Goal: Communication & Community: Answer question/provide support

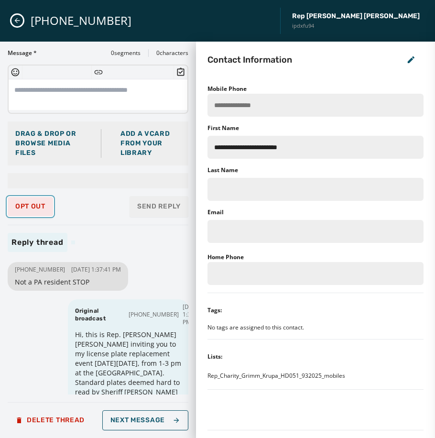
click at [28, 209] on span "Opt Out" at bounding box center [30, 207] width 30 height 8
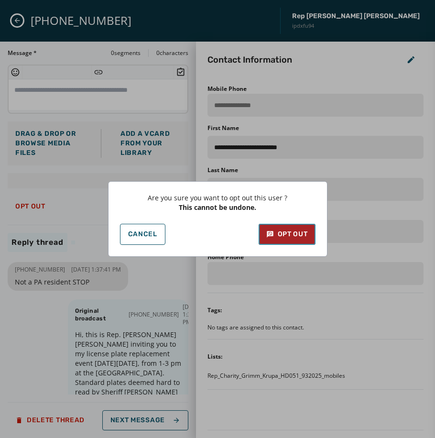
click at [265, 234] on button "Opt Out" at bounding box center [286, 234] width 57 height 21
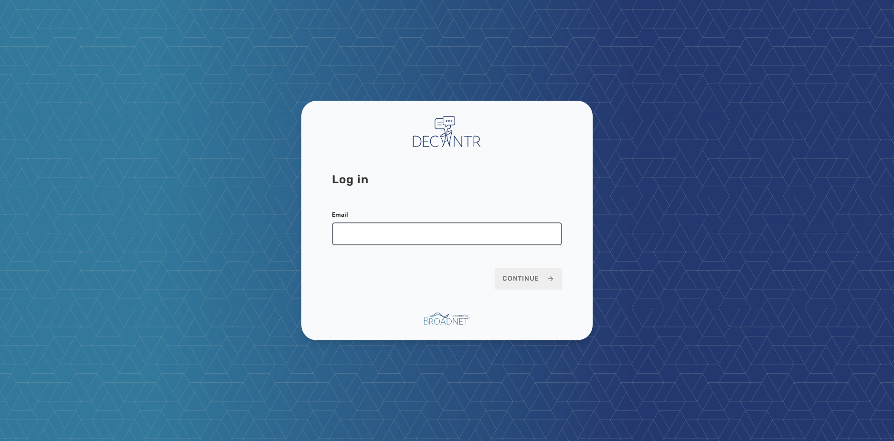
click at [417, 233] on input "Email" at bounding box center [447, 234] width 230 height 23
click at [463, 98] on div "Log in Email Continue" at bounding box center [447, 220] width 894 height 441
click at [395, 233] on input "Email" at bounding box center [447, 234] width 230 height 23
type input "**********"
click at [495, 268] on button "Continue" at bounding box center [528, 278] width 67 height 21
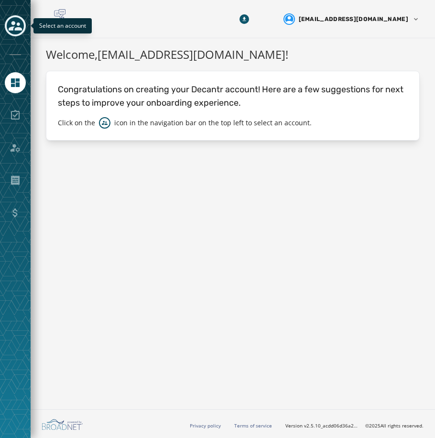
click at [13, 29] on icon "Toggle account select drawer" at bounding box center [15, 25] width 13 height 13
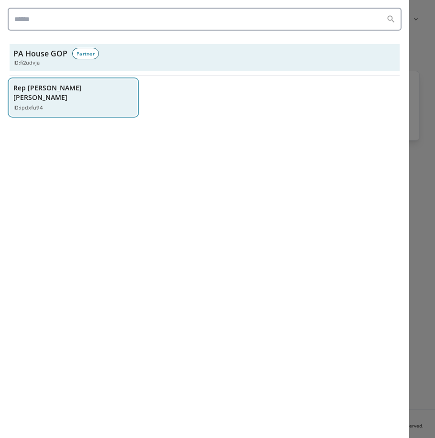
click at [101, 104] on div "ID: ipdxfu94" at bounding box center [68, 108] width 110 height 8
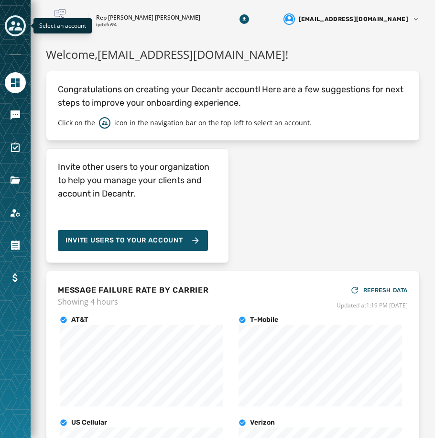
click at [10, 31] on icon "Toggle account select drawer" at bounding box center [15, 25] width 13 height 13
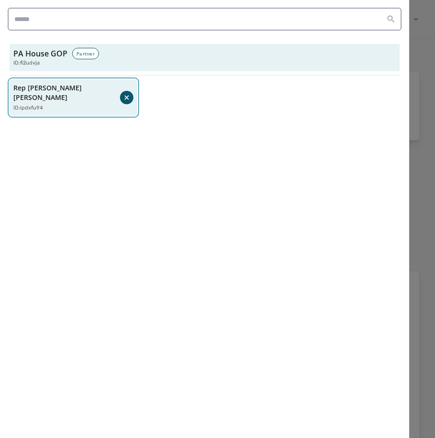
click at [51, 89] on p "Rep [PERSON_NAME] [PERSON_NAME]" at bounding box center [66, 92] width 107 height 19
click at [51, 89] on p "Rep [PERSON_NAME] [PERSON_NAME]" at bounding box center [68, 92] width 110 height 19
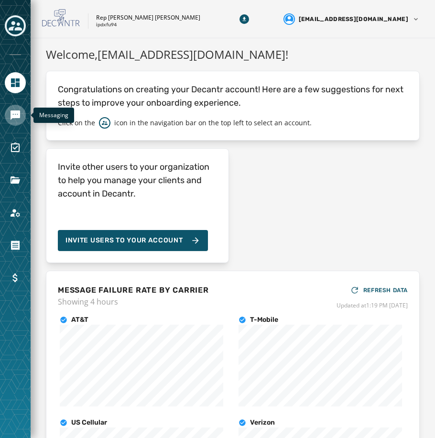
click at [19, 114] on icon "Navigate to Messaging" at bounding box center [16, 115] width 10 height 10
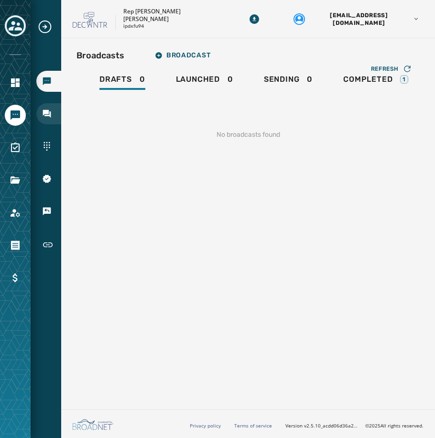
click at [56, 113] on div "Inbox" at bounding box center [48, 113] width 25 height 21
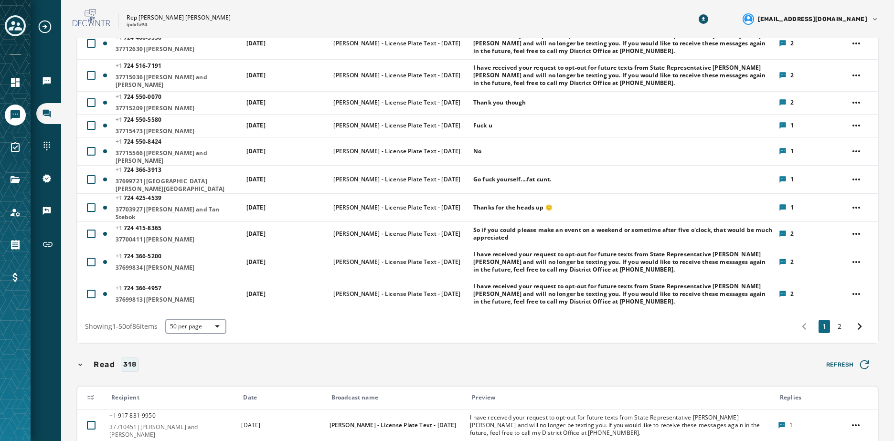
scroll to position [1003, 0]
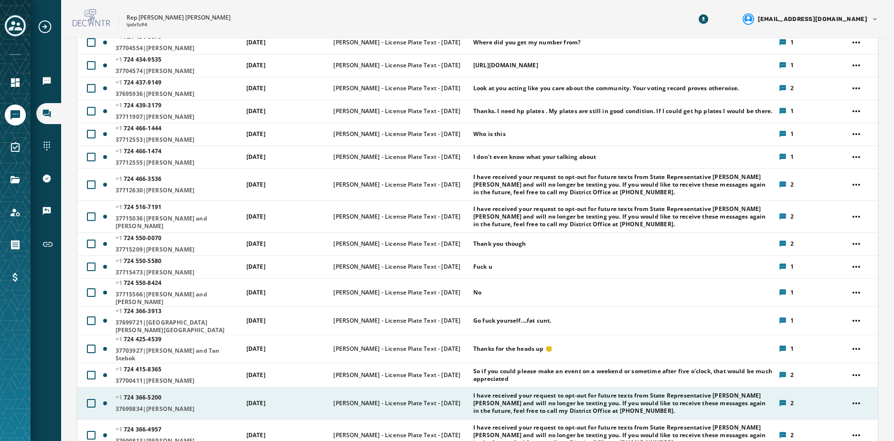
click at [434, 400] on icon at bounding box center [783, 403] width 6 height 6
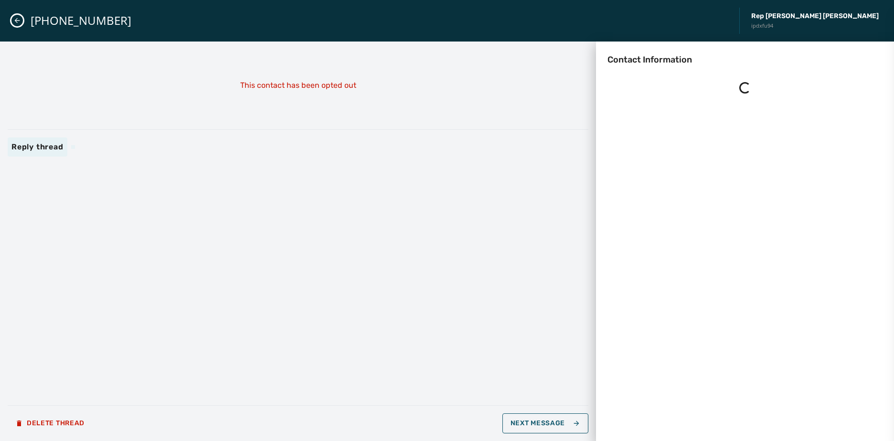
scroll to position [0, 0]
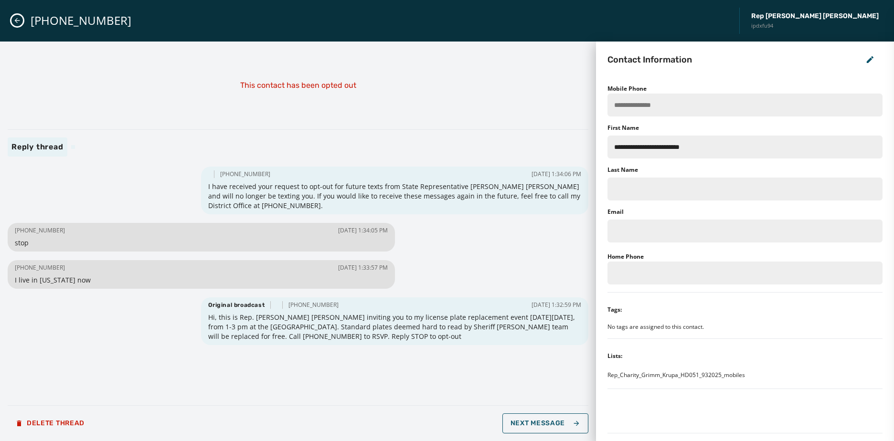
click at [19, 21] on icon "Close admin drawer" at bounding box center [17, 20] width 5 height 5
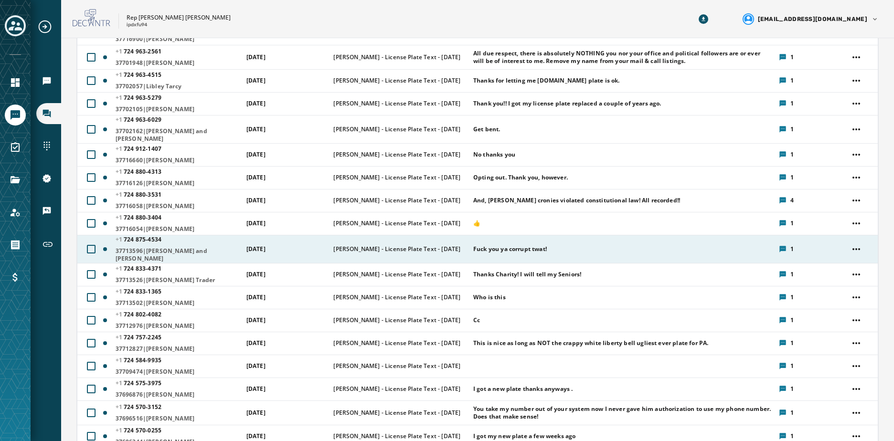
scroll to position [382, 0]
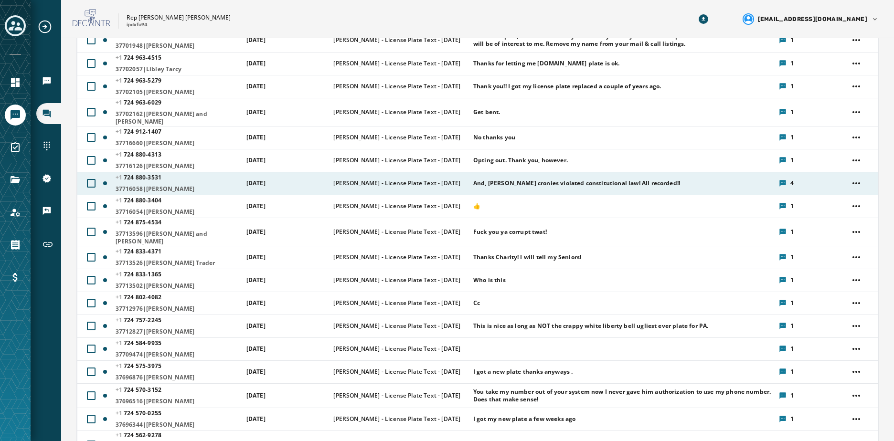
click at [434, 180] on icon at bounding box center [783, 183] width 6 height 6
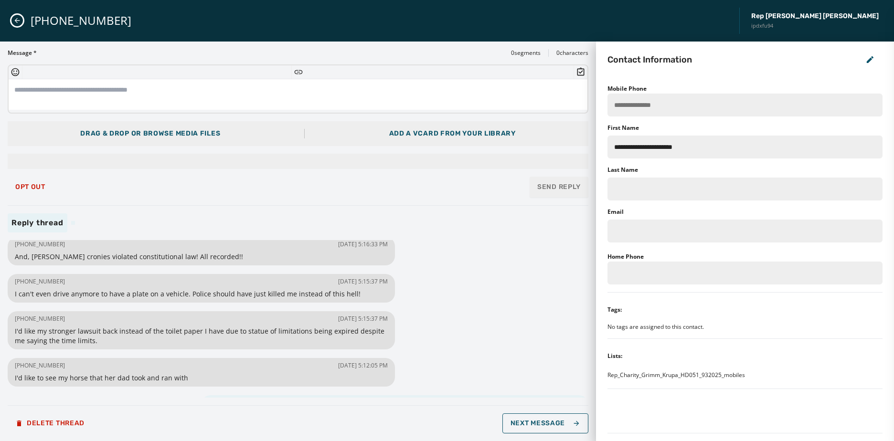
scroll to position [0, 0]
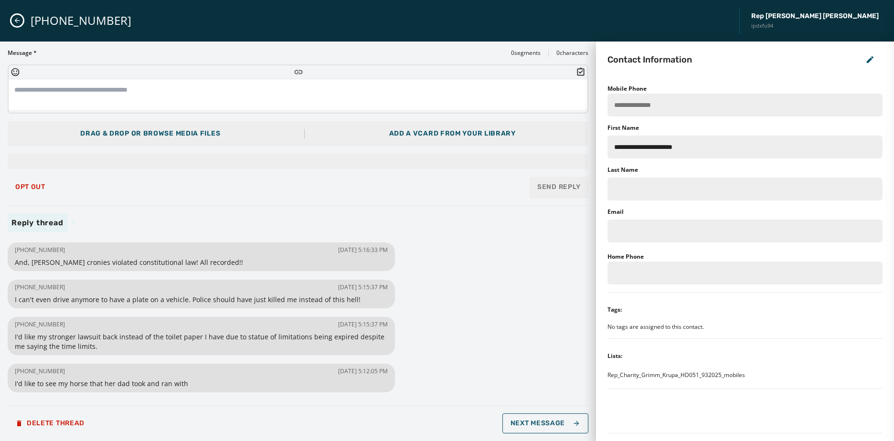
click at [12, 25] on div "[PHONE_NUMBER] Rep [PERSON_NAME] [PERSON_NAME] ipdxfu94" at bounding box center [447, 21] width 894 height 42
click at [14, 21] on icon "Close admin drawer" at bounding box center [17, 21] width 8 height 8
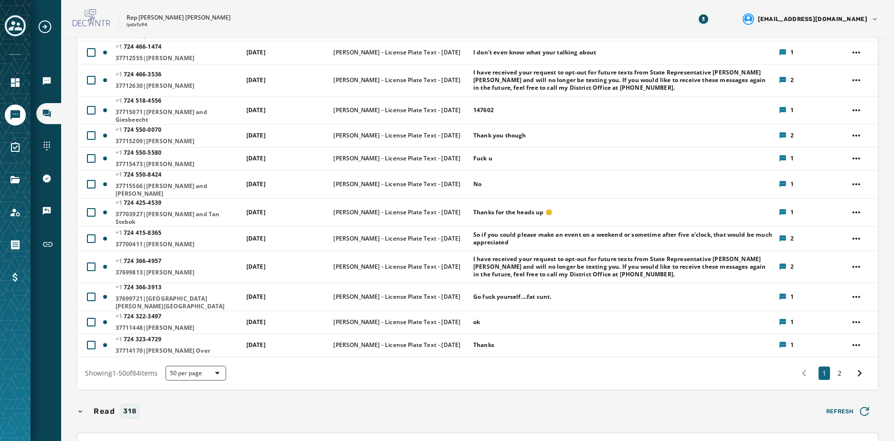
scroll to position [1099, 0]
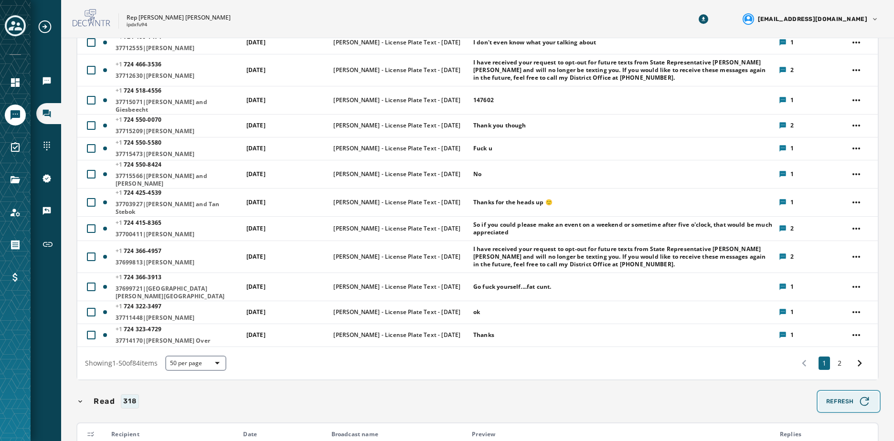
click at [434, 395] on span "Refresh" at bounding box center [848, 401] width 45 height 13
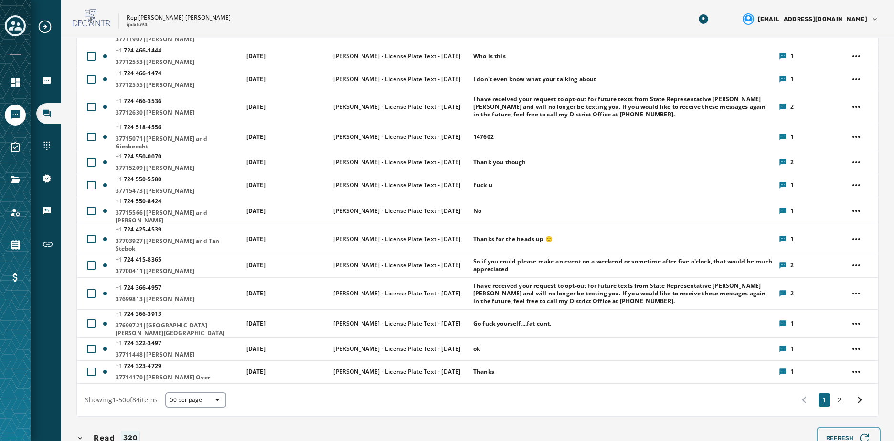
scroll to position [1051, 0]
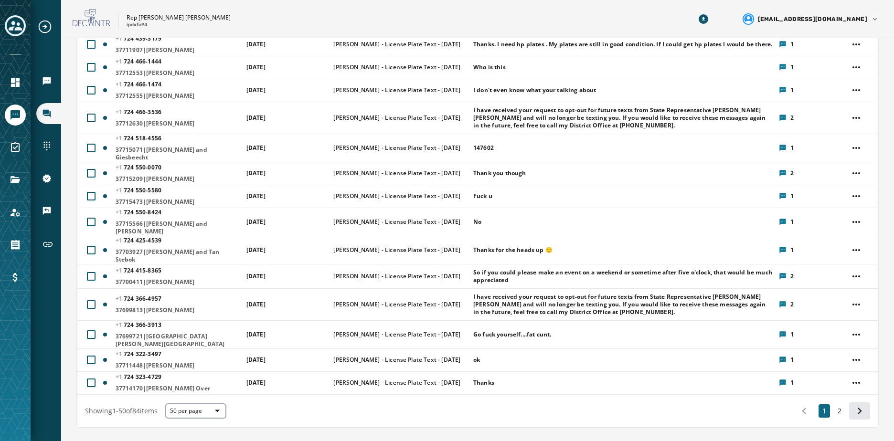
click at [434, 405] on icon at bounding box center [859, 411] width 13 height 13
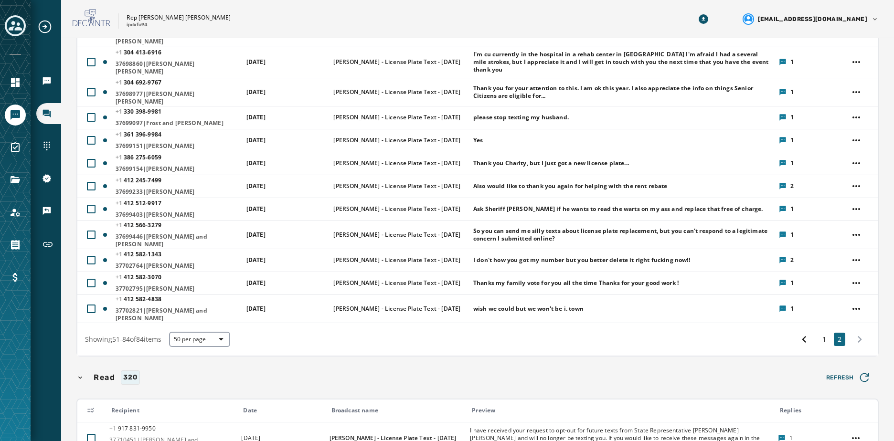
scroll to position [716, 0]
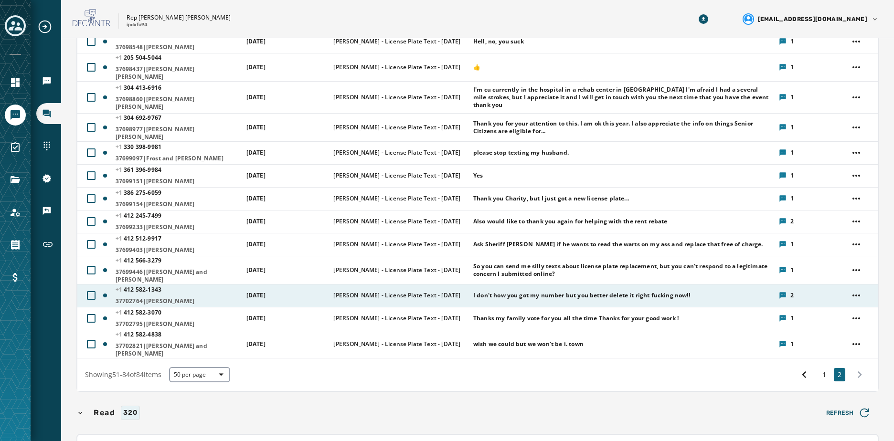
click at [434, 292] on icon at bounding box center [783, 295] width 6 height 6
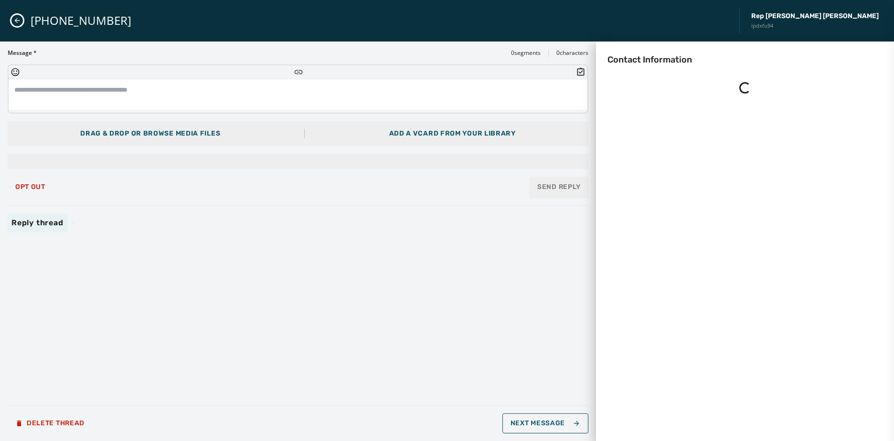
scroll to position [0, 0]
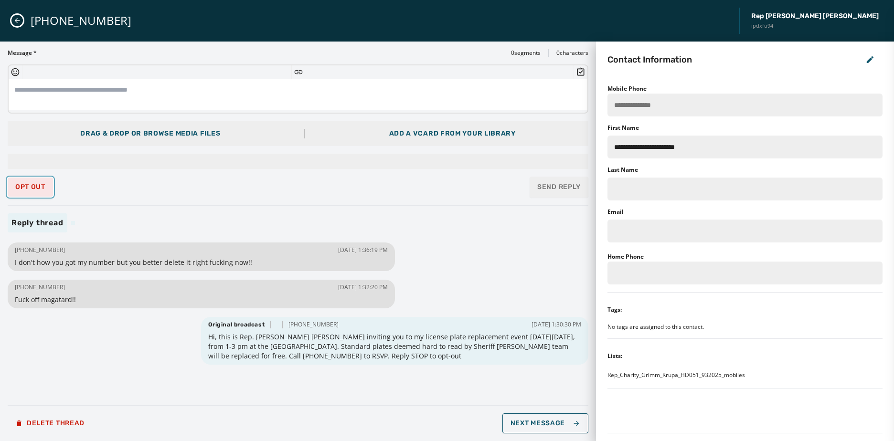
click at [36, 191] on button "Opt Out" at bounding box center [30, 187] width 45 height 19
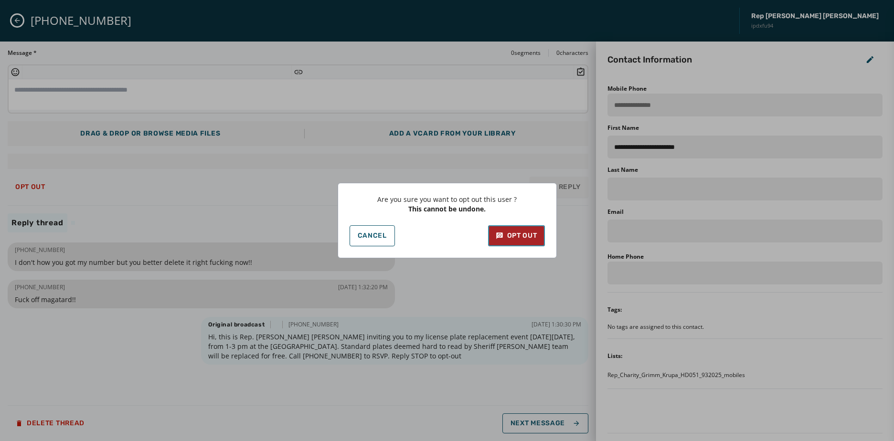
click at [434, 241] on button "Opt Out" at bounding box center [516, 235] width 57 height 21
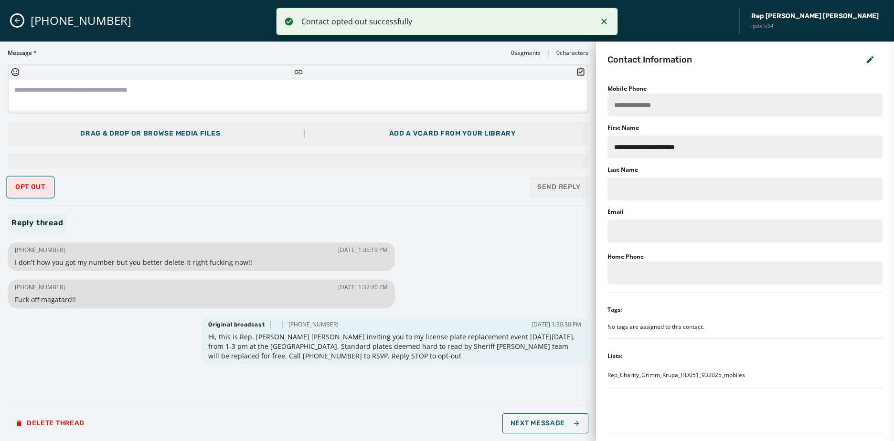
click at [22, 191] on span "Opt Out" at bounding box center [30, 187] width 30 height 8
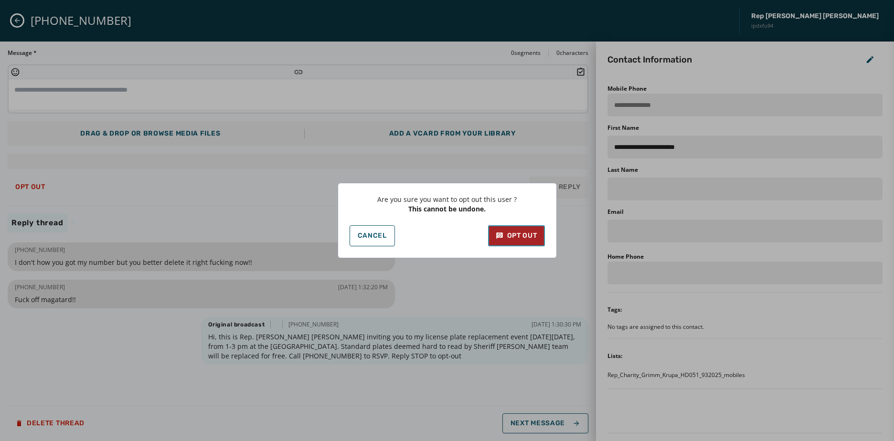
click at [434, 235] on div "Opt Out" at bounding box center [517, 236] width 42 height 10
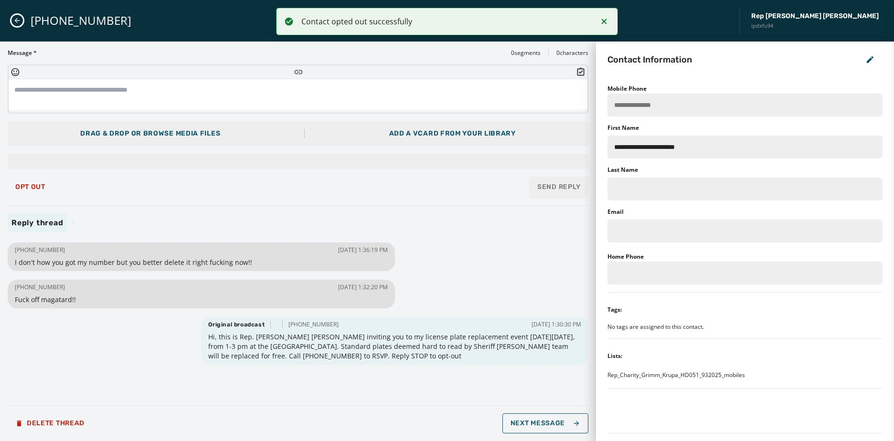
click at [15, 24] on button "Close admin drawer" at bounding box center [16, 20] width 11 height 11
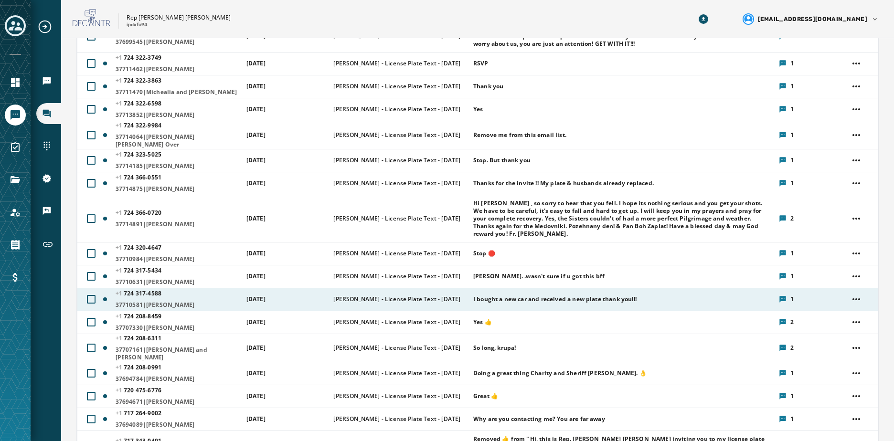
scroll to position [191, 0]
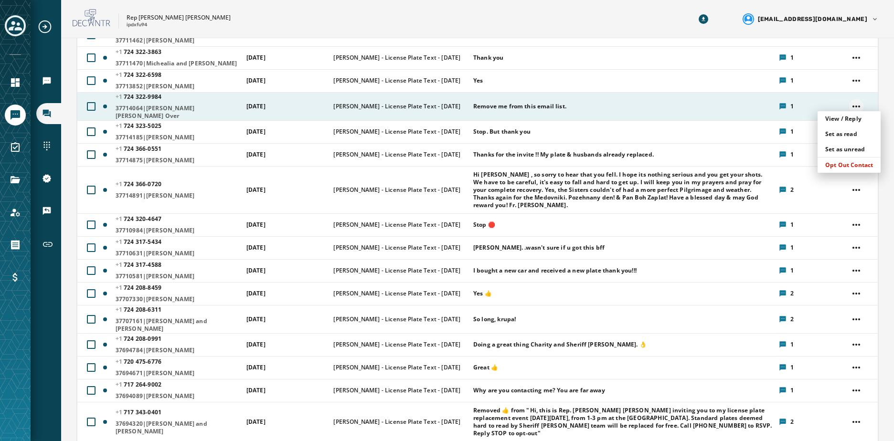
click at [434, 104] on html "Broadcasts Inbox Sending Numbers 10DLC Registration Keywords & Responders Short…" at bounding box center [447, 220] width 894 height 441
click at [434, 166] on div "Opt Out Contact" at bounding box center [849, 165] width 63 height 15
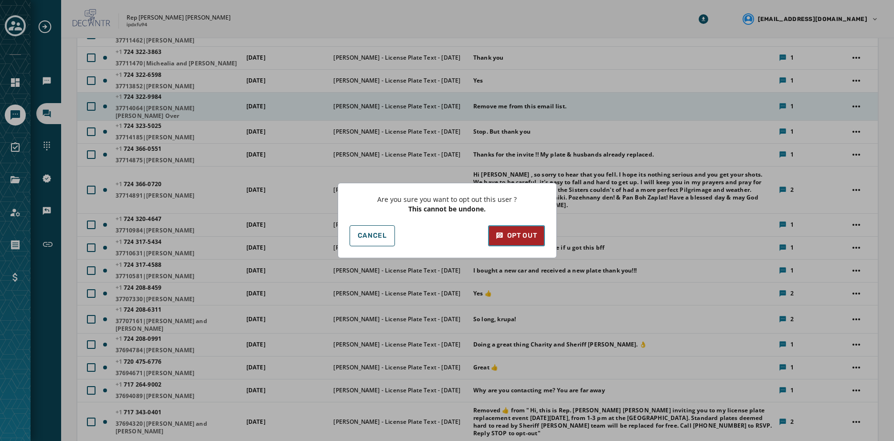
click at [434, 237] on div "Opt Out" at bounding box center [517, 236] width 42 height 10
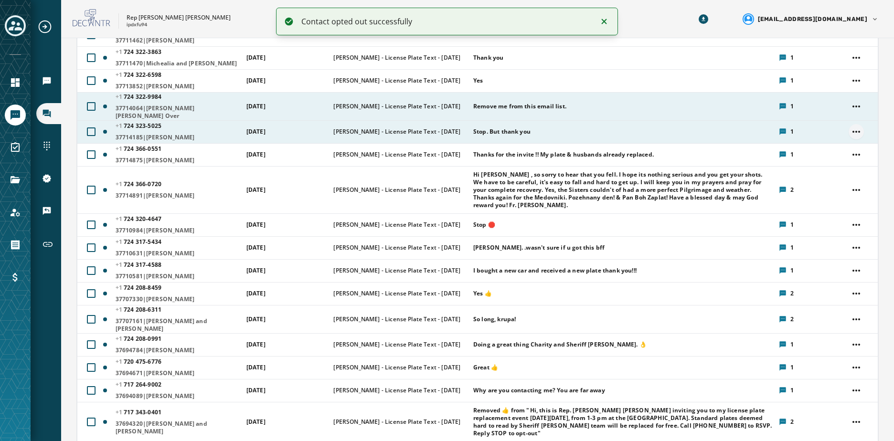
click at [434, 123] on html "Contact opted out successfully Broadcasts Inbox Sending Numbers 10DLC Registrat…" at bounding box center [447, 220] width 894 height 441
click at [434, 188] on div "Opt Out Contact" at bounding box center [849, 188] width 63 height 15
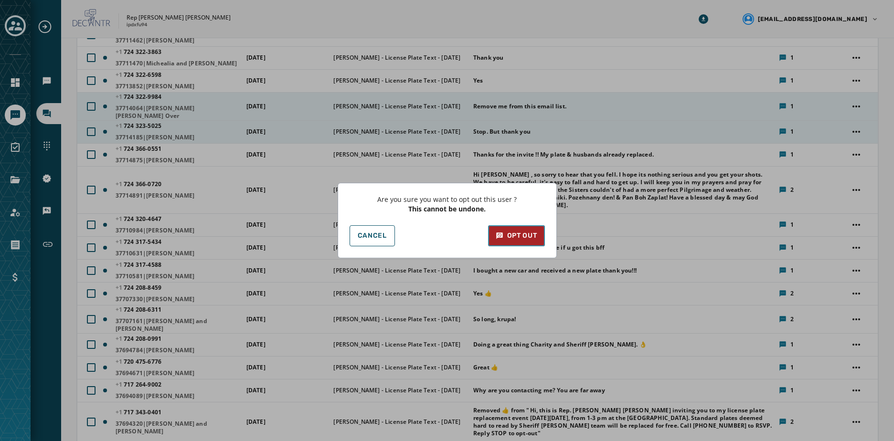
click at [434, 236] on div "Opt Out" at bounding box center [517, 236] width 42 height 10
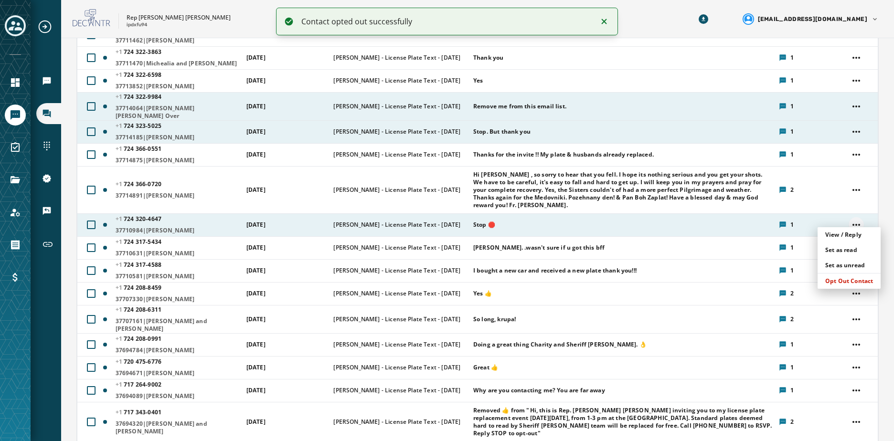
click at [434, 220] on html "Contact opted out successfully Broadcasts Inbox Sending Numbers 10DLC Registrat…" at bounding box center [447, 220] width 894 height 441
click at [434, 279] on div "Opt Out Contact" at bounding box center [849, 281] width 63 height 15
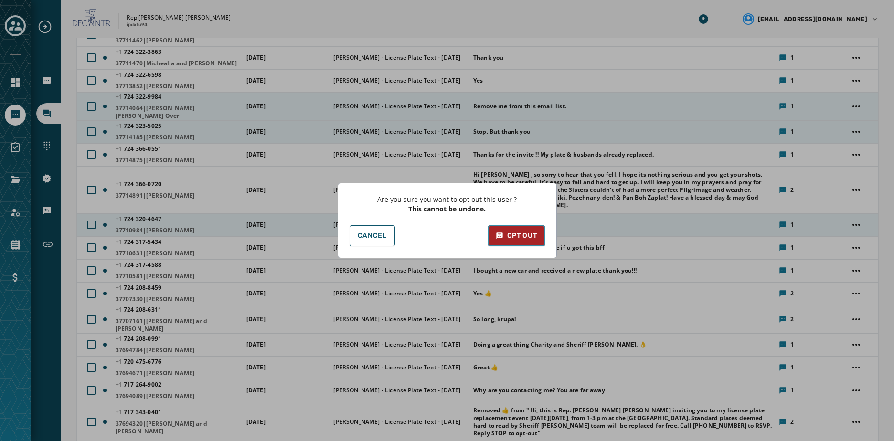
click at [434, 243] on button "Opt Out" at bounding box center [516, 235] width 57 height 21
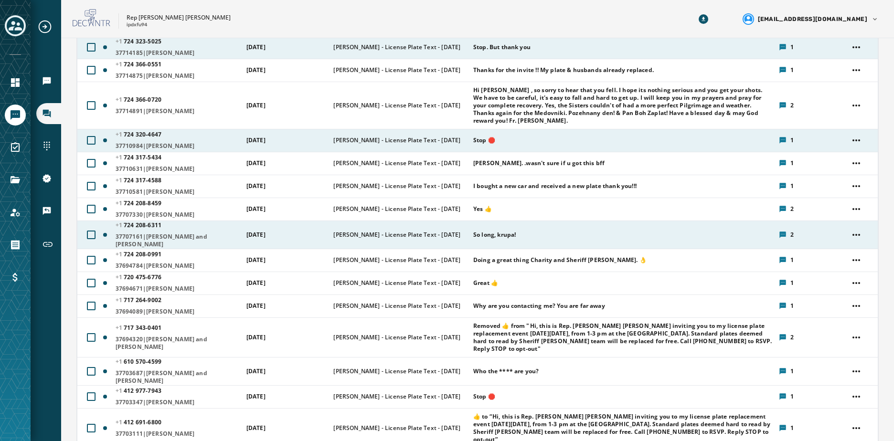
scroll to position [287, 0]
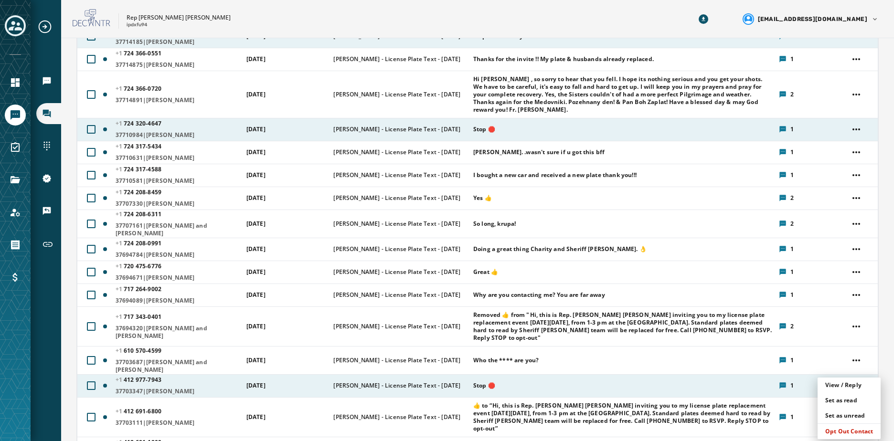
click at [434, 372] on html "Broadcasts Inbox Sending Numbers 10DLC Registration Keywords & Responders Short…" at bounding box center [447, 220] width 894 height 441
click at [434, 433] on div "Opt Out Contact" at bounding box center [849, 431] width 63 height 15
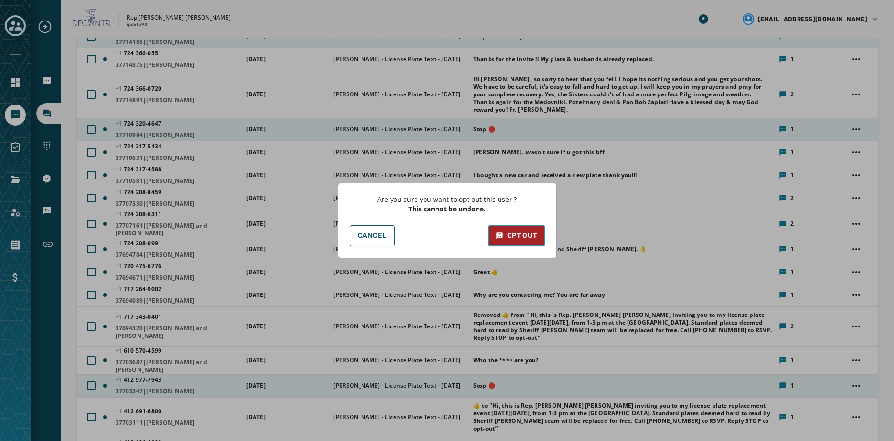
click at [434, 235] on div "Opt Out" at bounding box center [517, 236] width 42 height 10
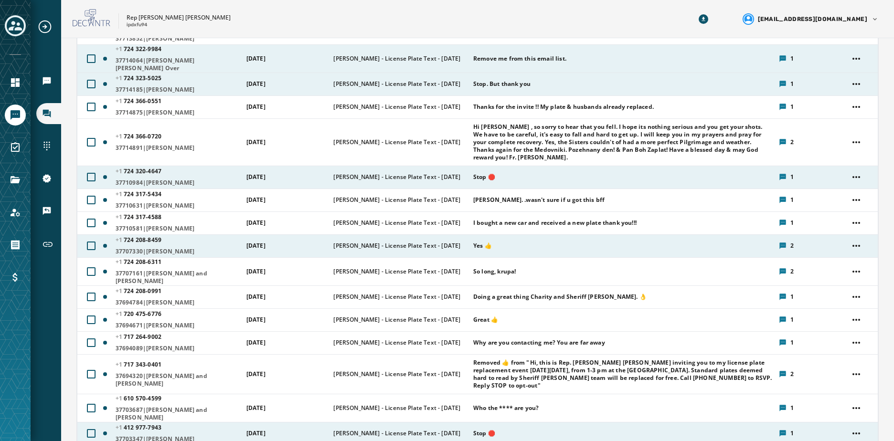
scroll to position [0, 0]
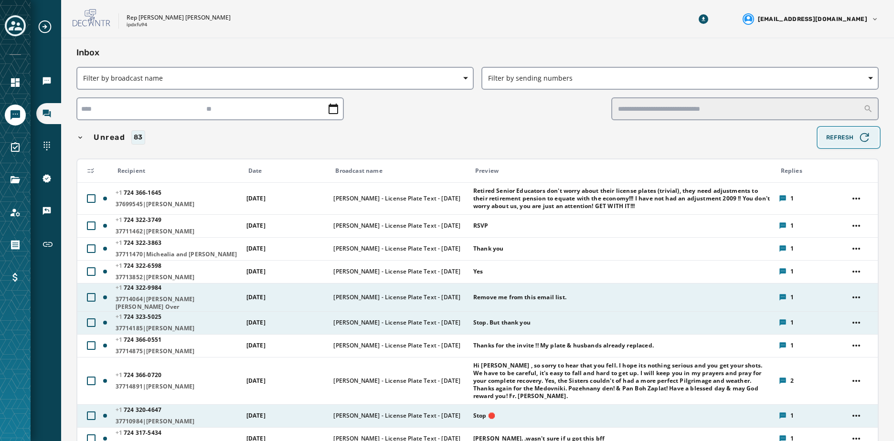
click at [434, 134] on span "Refresh" at bounding box center [848, 137] width 45 height 13
click at [434, 139] on span "Refresh" at bounding box center [848, 137] width 45 height 13
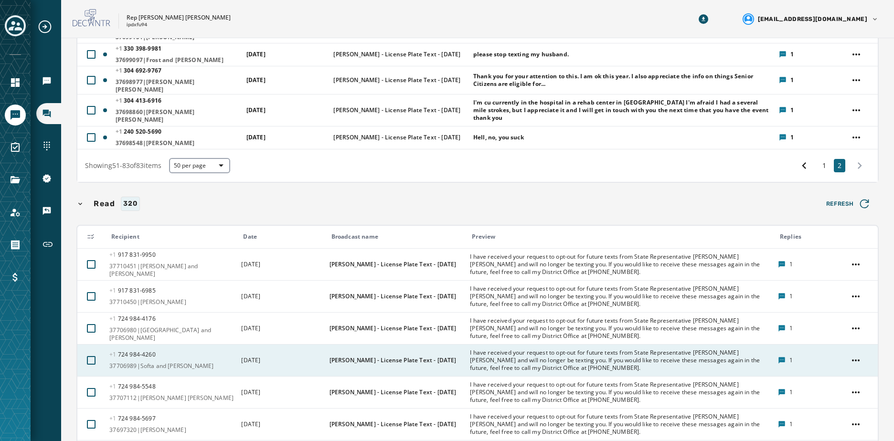
scroll to position [1003, 0]
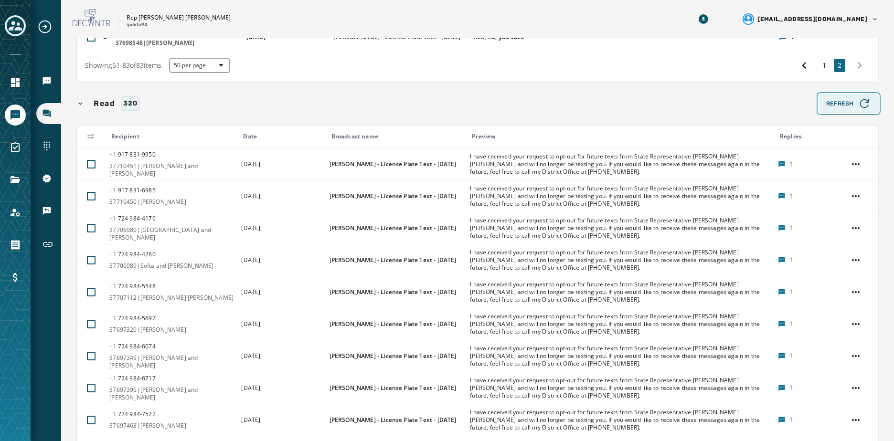
click at [434, 97] on span "Refresh" at bounding box center [848, 103] width 45 height 13
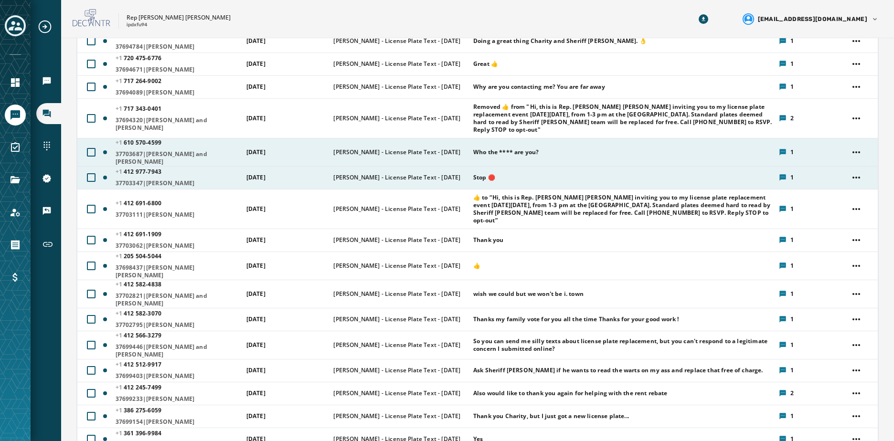
scroll to position [478, 0]
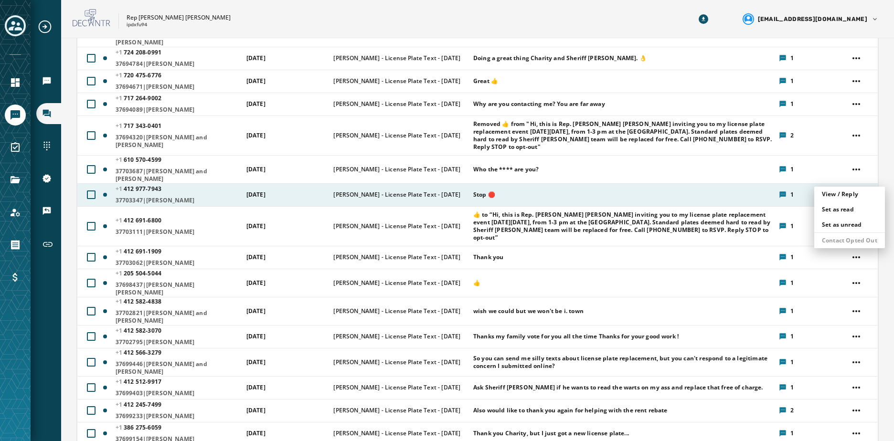
click at [434, 178] on html "Broadcasts Inbox Sending Numbers 10DLC Registration Keywords & Responders Short…" at bounding box center [447, 220] width 894 height 441
click at [434, 192] on icon at bounding box center [783, 195] width 6 height 6
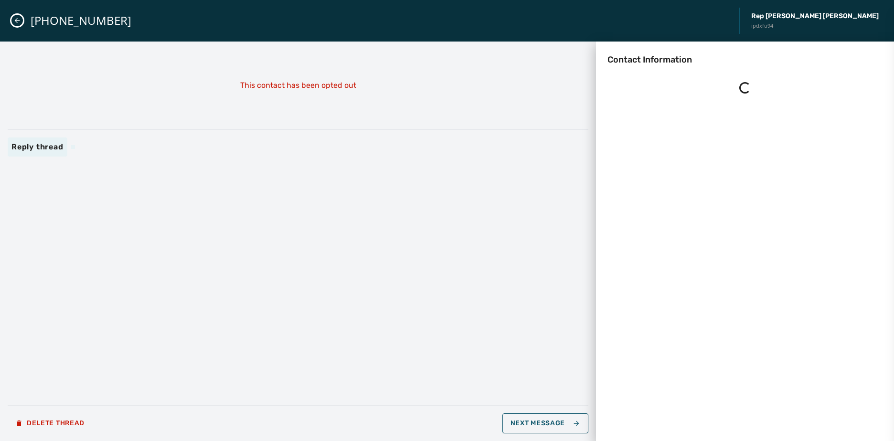
scroll to position [0, 0]
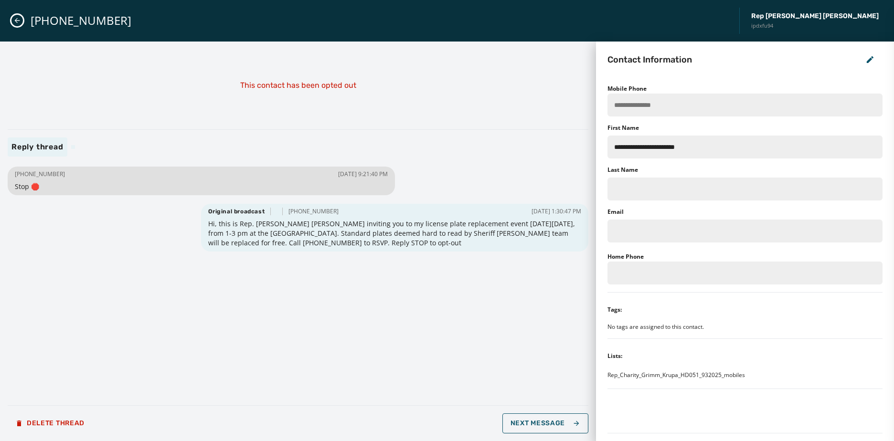
click at [18, 18] on icon "Close admin drawer" at bounding box center [17, 21] width 8 height 8
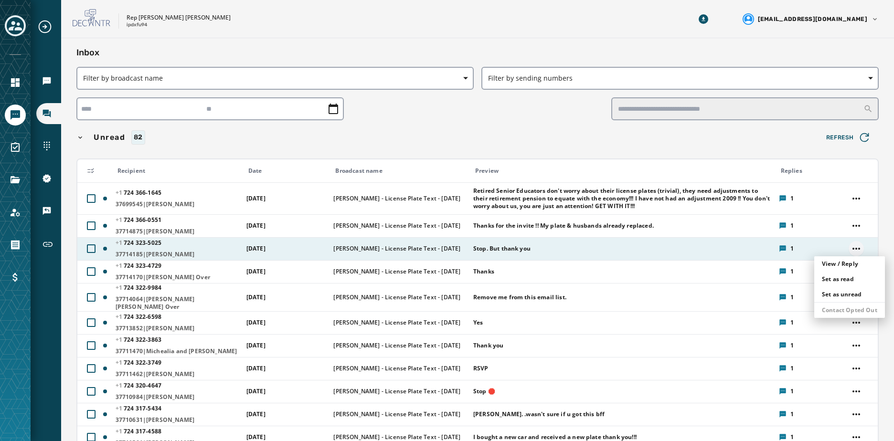
click at [434, 250] on html "Broadcasts Inbox Sending Numbers 10DLC Registration Keywords & Responders Short…" at bounding box center [447, 220] width 894 height 441
click at [434, 248] on span "1" at bounding box center [792, 249] width 3 height 8
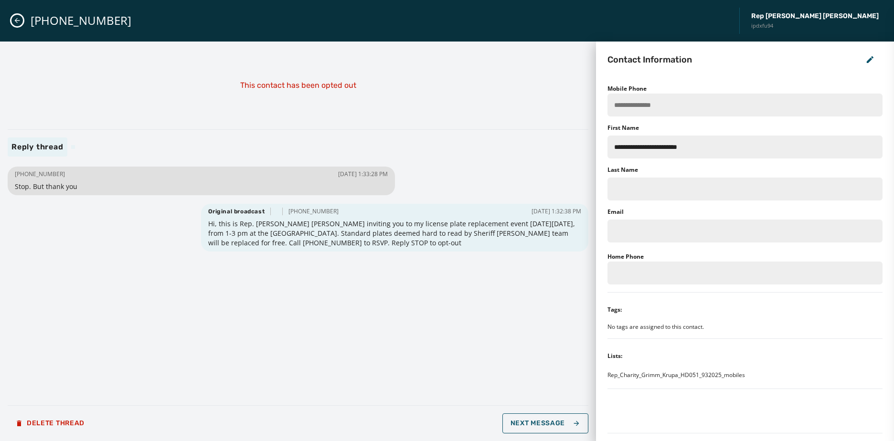
click at [19, 22] on icon "Close admin drawer" at bounding box center [17, 21] width 8 height 8
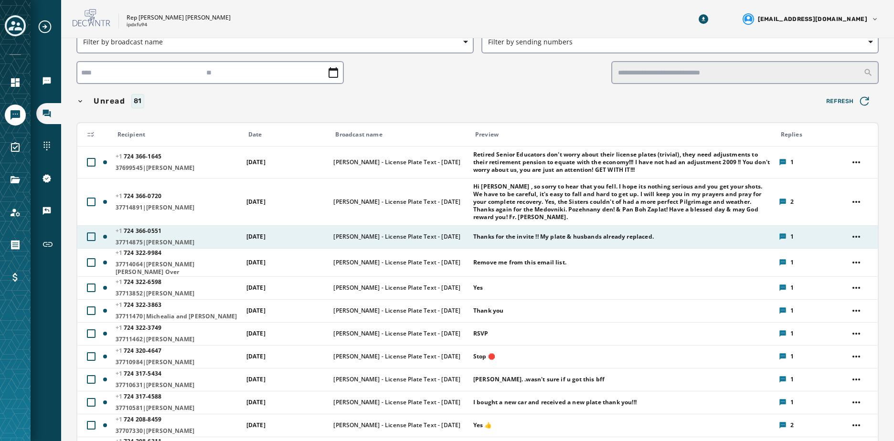
scroll to position [143, 0]
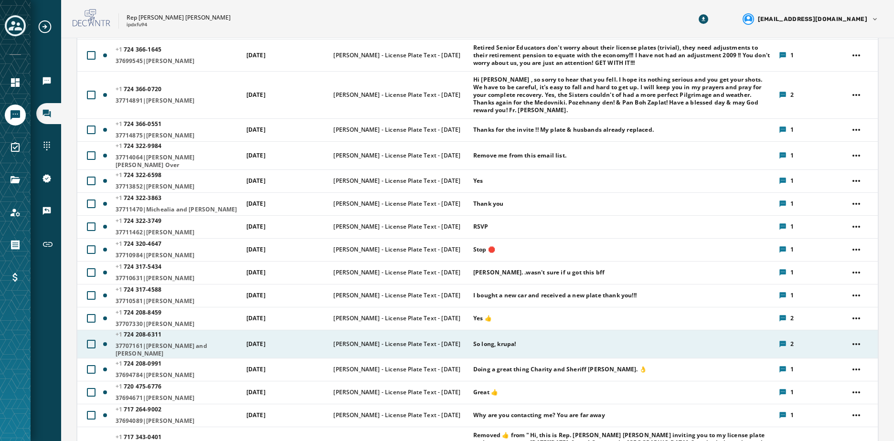
click at [434, 341] on icon at bounding box center [783, 344] width 6 height 6
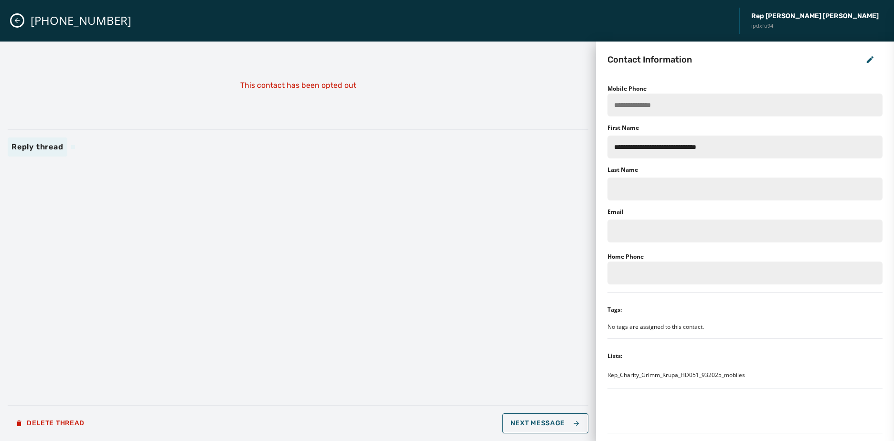
scroll to position [0, 0]
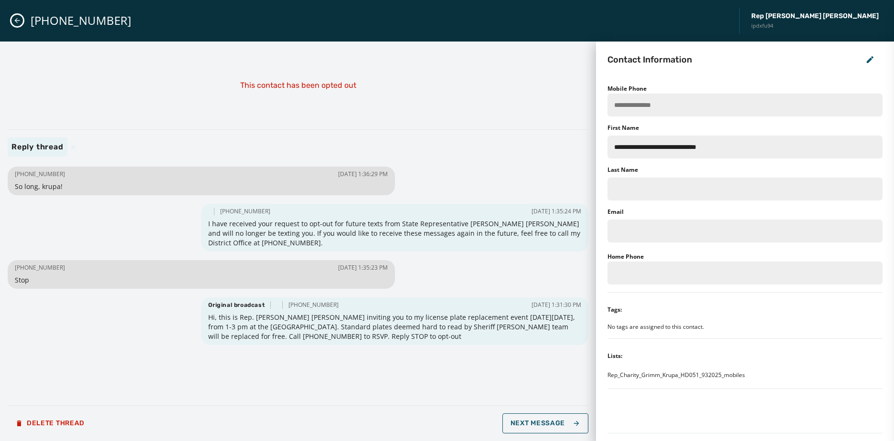
click at [21, 22] on icon "Close admin drawer" at bounding box center [17, 21] width 8 height 8
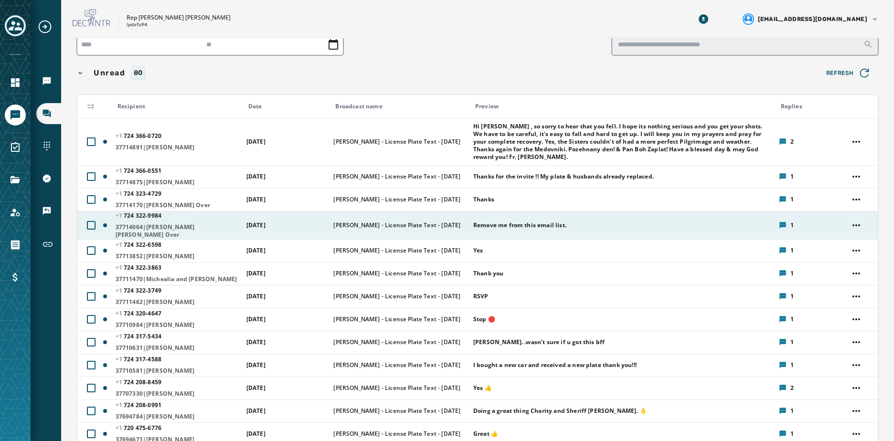
scroll to position [48, 0]
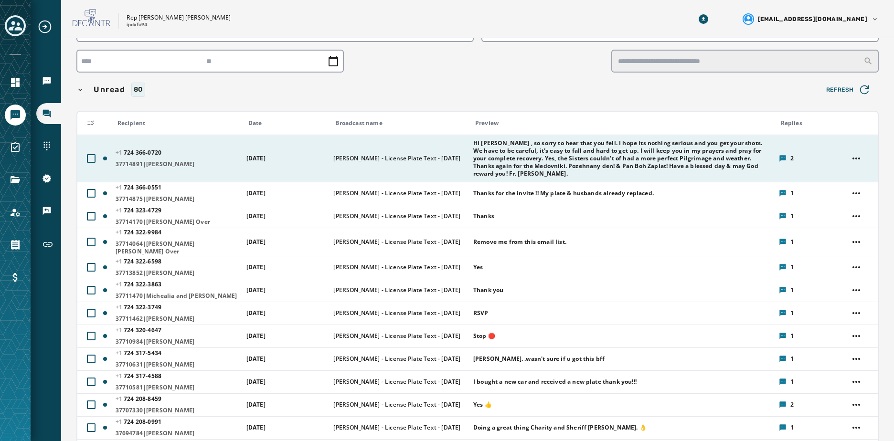
click at [434, 159] on div "2" at bounding box center [811, 159] width 64 height 8
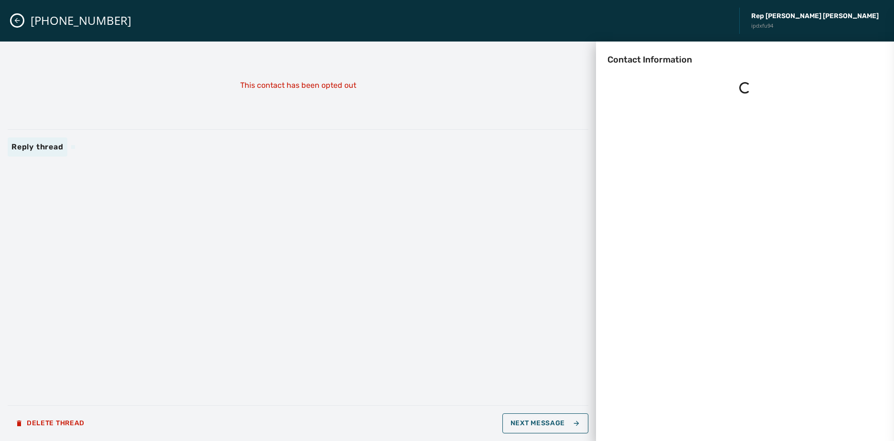
scroll to position [0, 0]
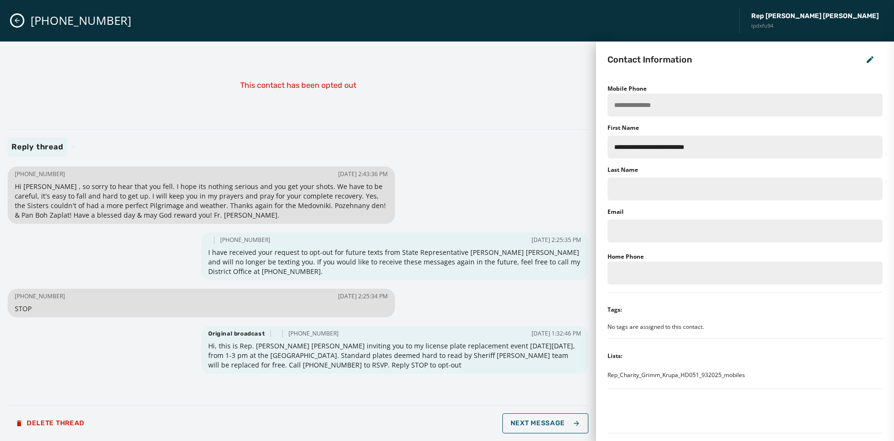
click at [18, 18] on icon "Close admin drawer" at bounding box center [17, 21] width 8 height 8
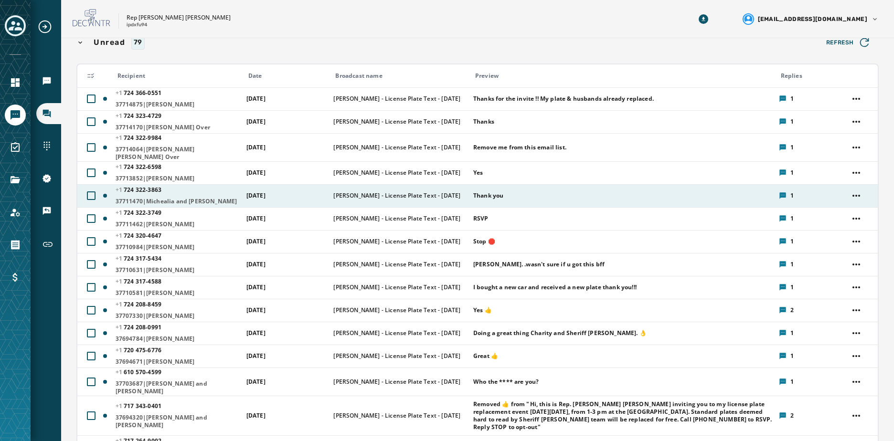
scroll to position [96, 0]
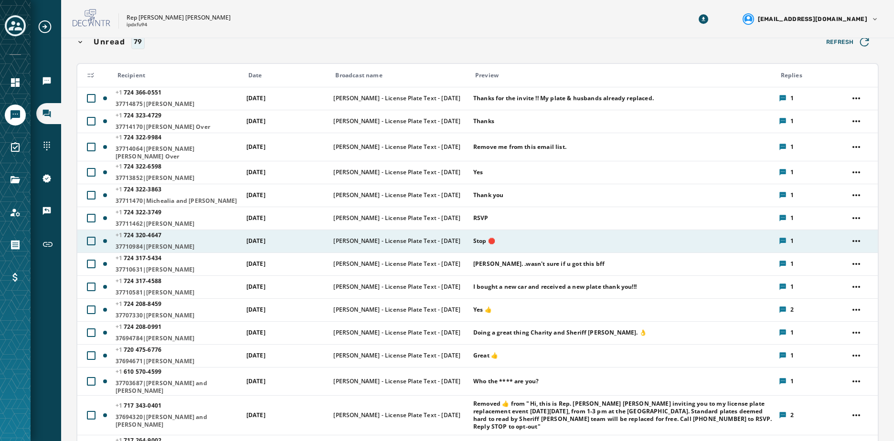
click at [434, 238] on icon at bounding box center [783, 241] width 6 height 6
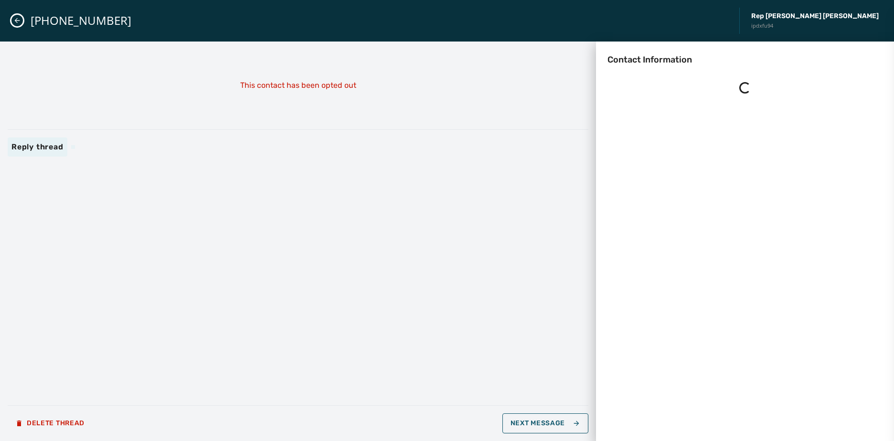
scroll to position [0, 0]
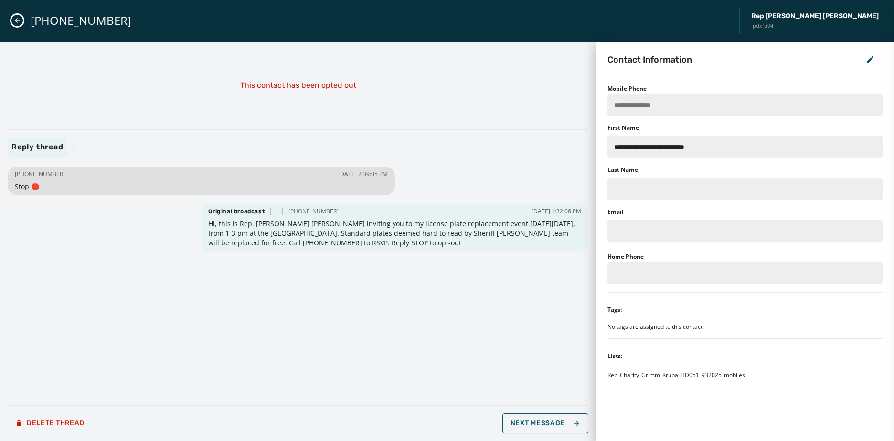
click at [22, 21] on button "Close admin drawer" at bounding box center [16, 20] width 11 height 11
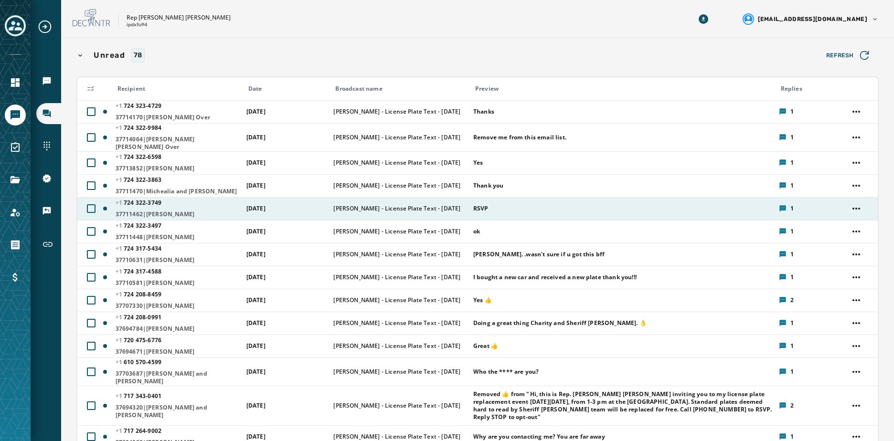
scroll to position [96, 0]
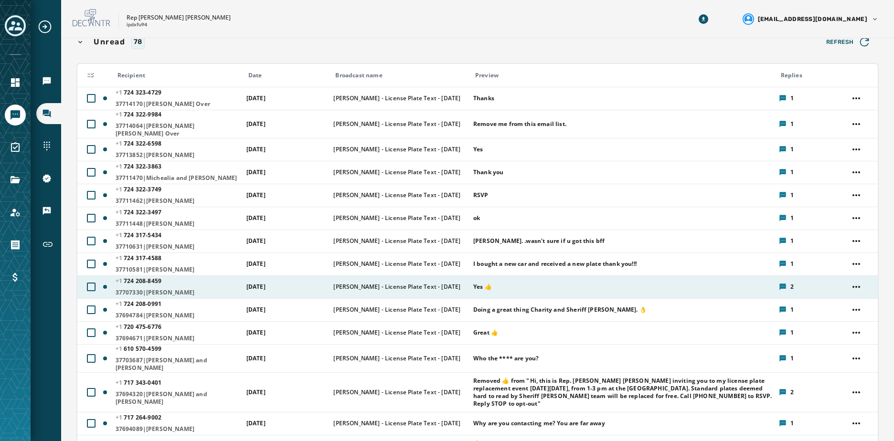
click at [434, 284] on icon at bounding box center [783, 287] width 6 height 6
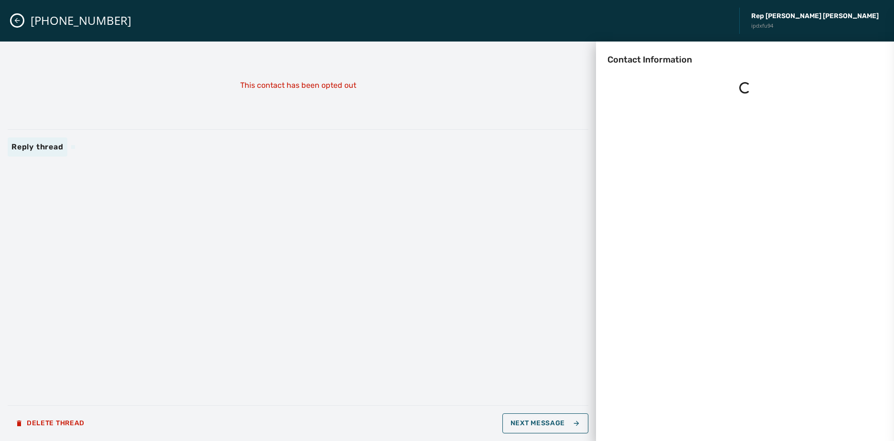
scroll to position [0, 0]
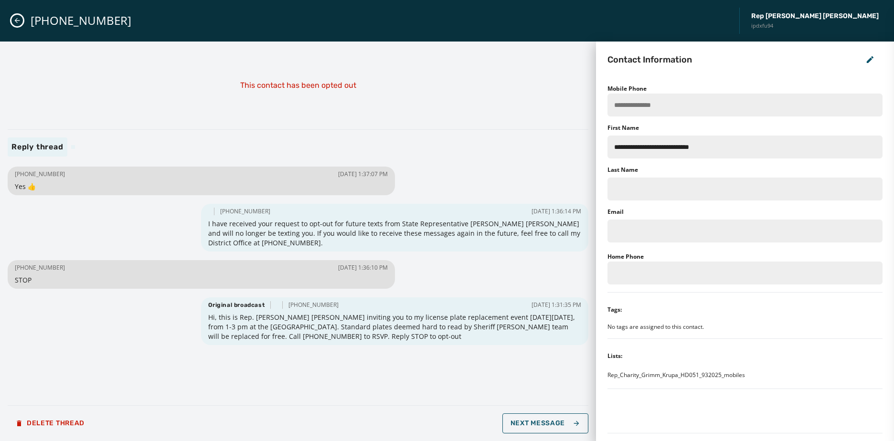
click at [20, 16] on button "Close admin drawer" at bounding box center [16, 20] width 11 height 11
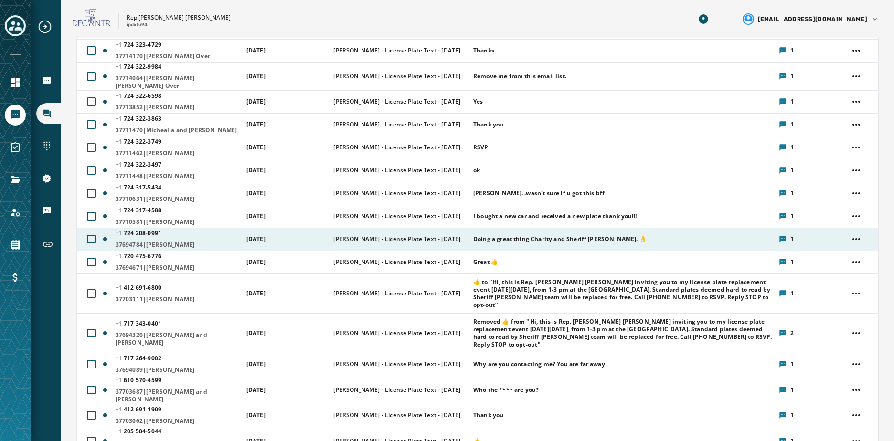
scroll to position [191, 0]
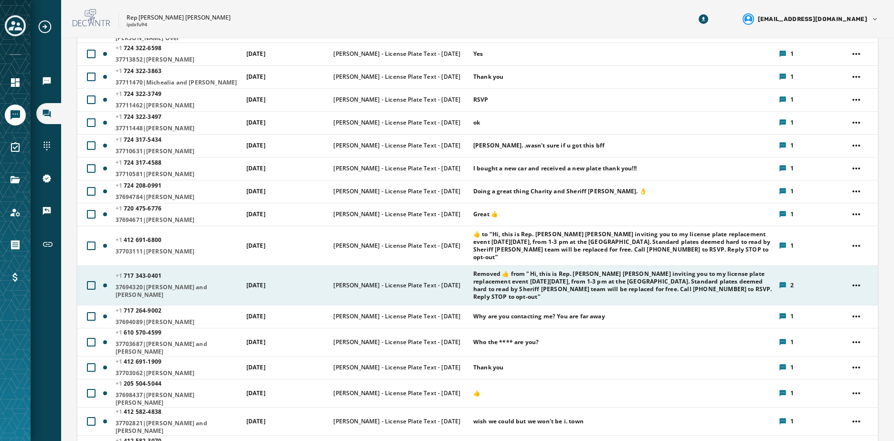
click at [434, 282] on icon at bounding box center [783, 285] width 6 height 6
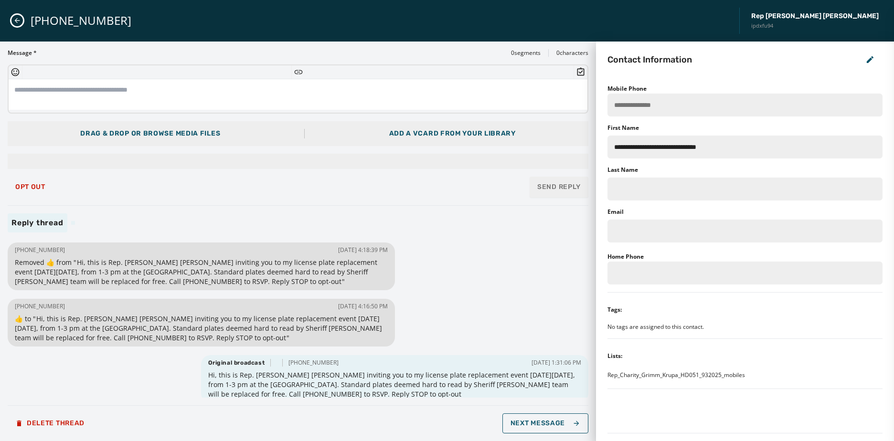
scroll to position [8, 0]
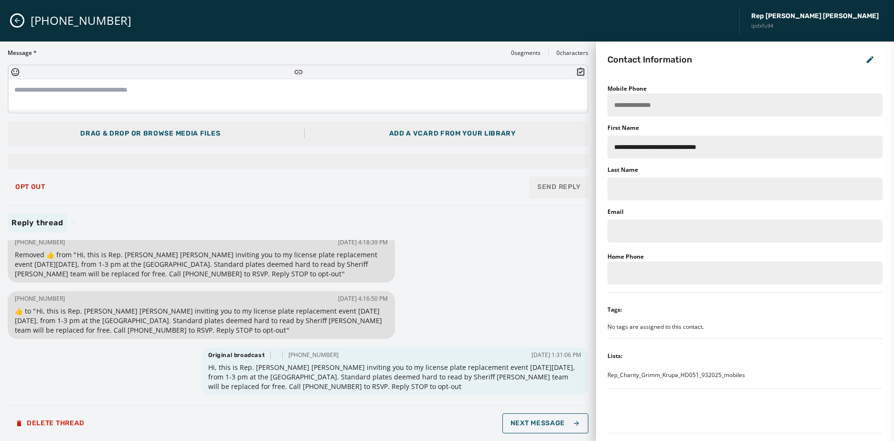
click at [17, 25] on button "Close admin drawer" at bounding box center [16, 20] width 11 height 11
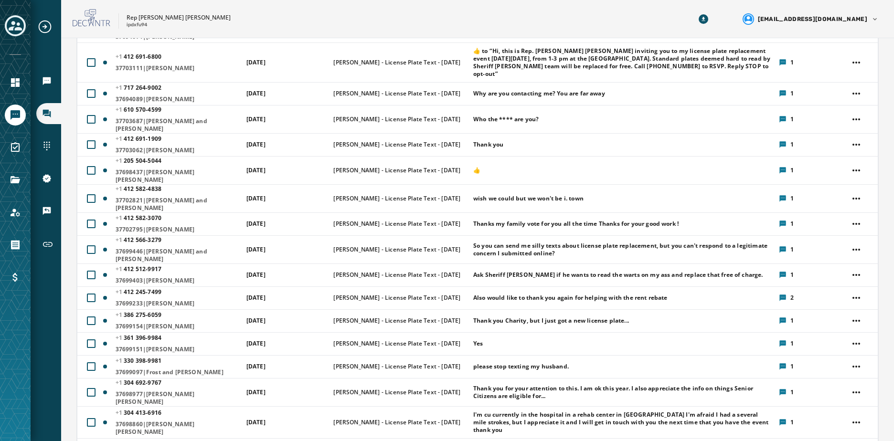
scroll to position [525, 0]
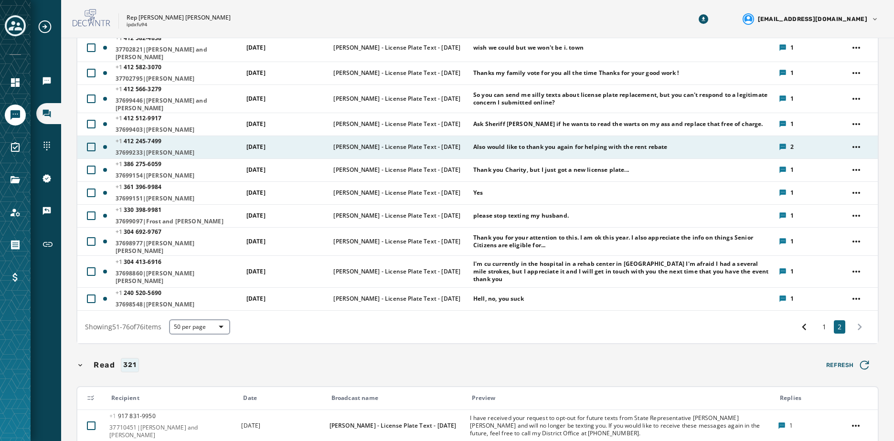
click at [434, 144] on icon at bounding box center [783, 147] width 6 height 6
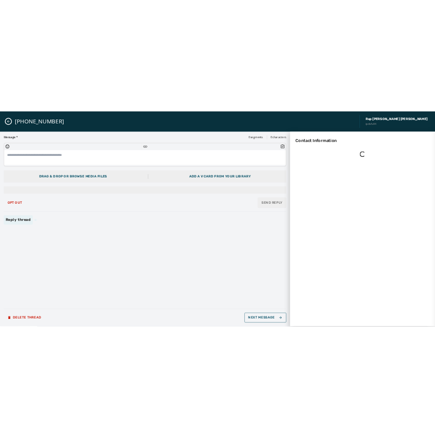
scroll to position [0, 0]
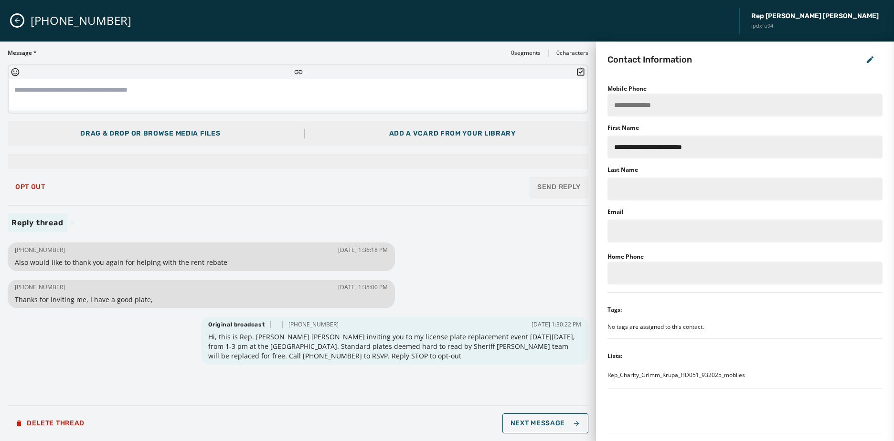
click at [18, 15] on button "Close admin drawer" at bounding box center [16, 20] width 11 height 11
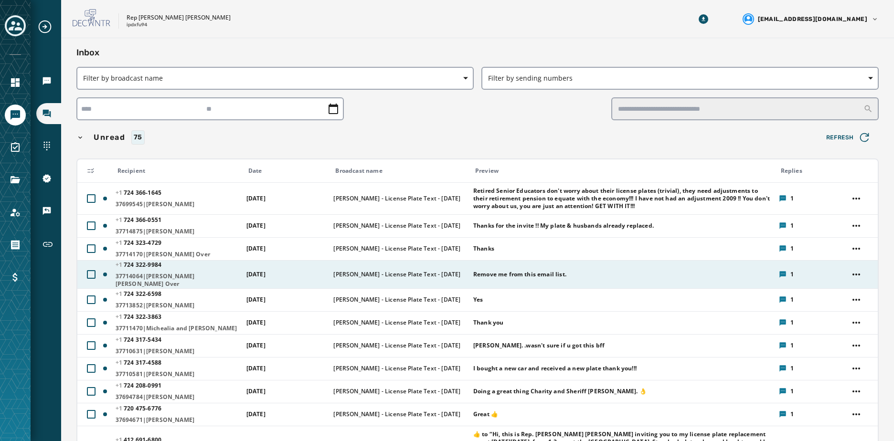
click at [434, 271] on icon at bounding box center [783, 274] width 6 height 6
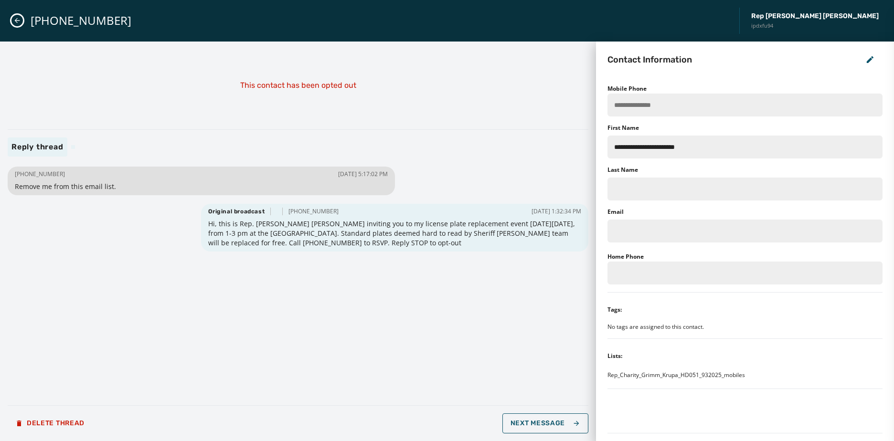
click at [17, 17] on icon "Close admin drawer" at bounding box center [17, 21] width 8 height 8
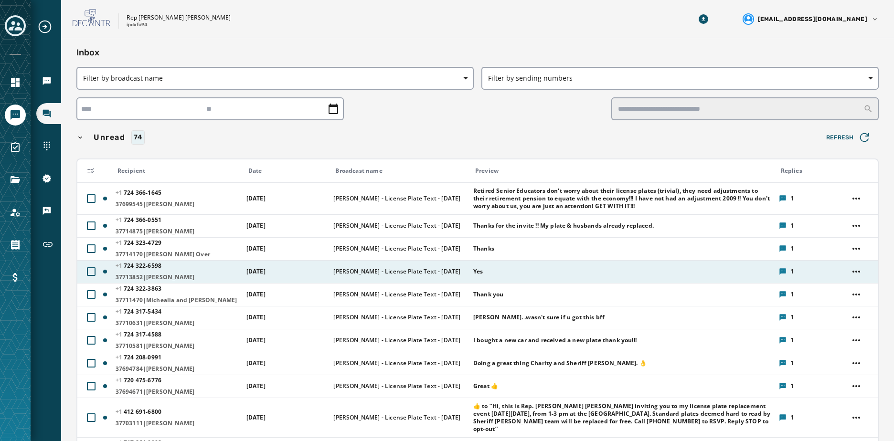
click at [434, 271] on icon at bounding box center [783, 271] width 6 height 6
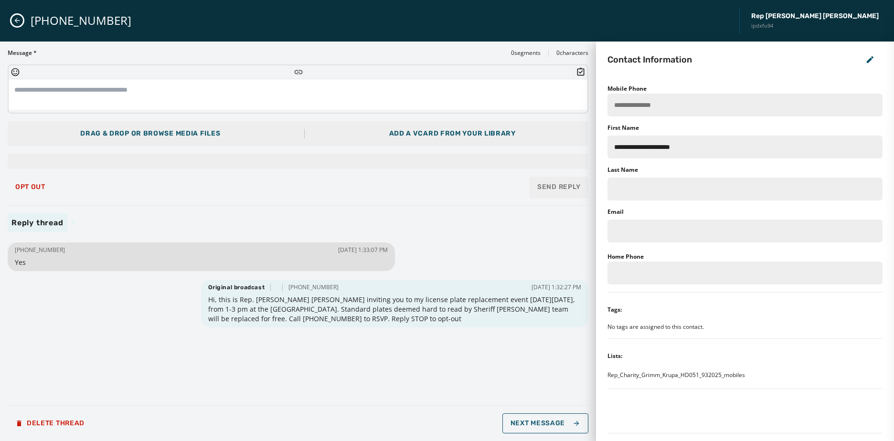
click at [16, 22] on icon "Close admin drawer" at bounding box center [17, 20] width 5 height 5
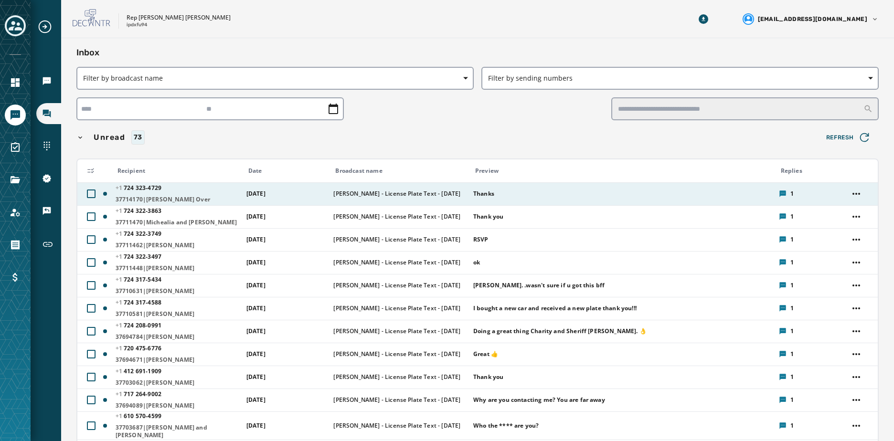
click at [434, 192] on icon at bounding box center [783, 194] width 8 height 8
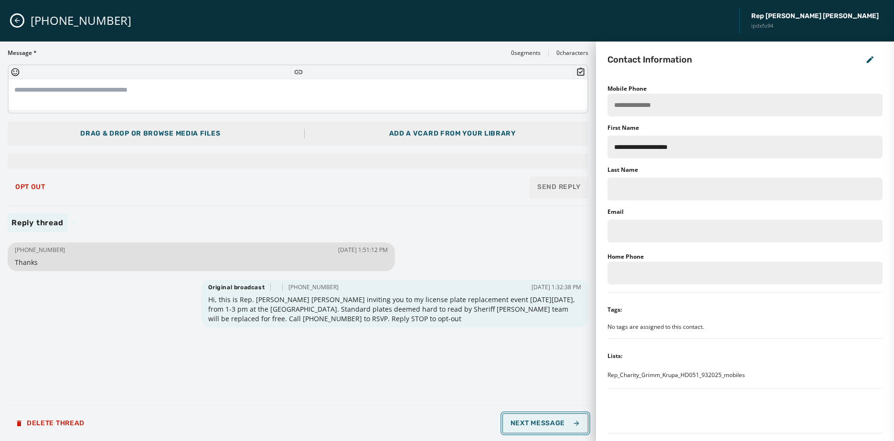
click at [434, 420] on span "Next Message" at bounding box center [546, 424] width 70 height 8
click at [434, 421] on span "Next Message" at bounding box center [546, 424] width 70 height 8
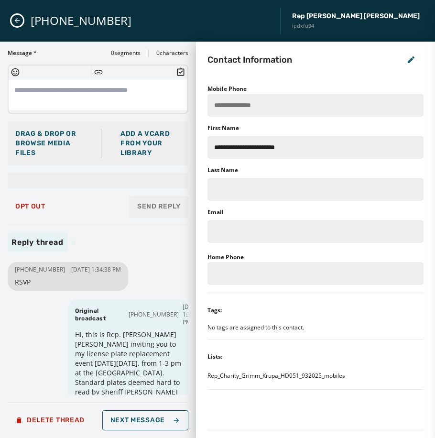
click at [18, 24] on button "Close admin drawer" at bounding box center [16, 20] width 11 height 11
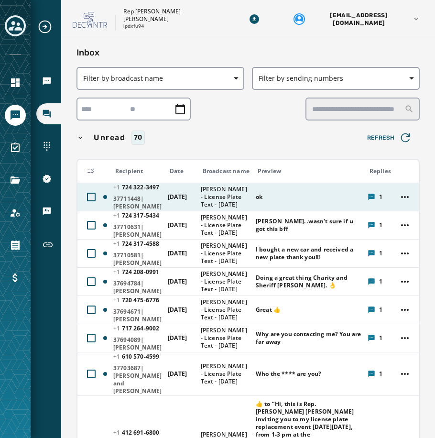
click at [368, 195] on icon at bounding box center [371, 196] width 6 height 6
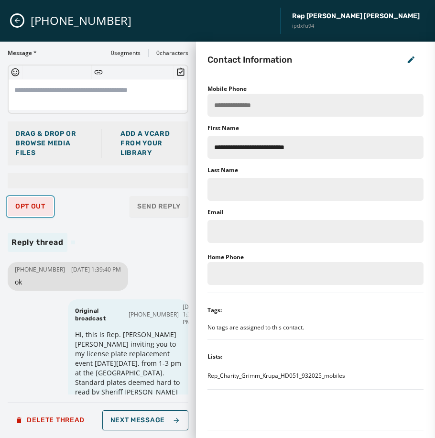
click at [31, 209] on span "Opt Out" at bounding box center [30, 207] width 30 height 8
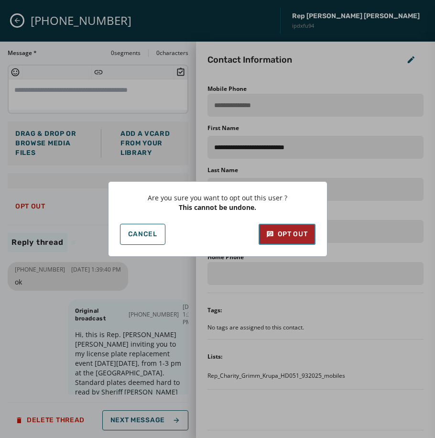
click at [274, 232] on div "Opt Out" at bounding box center [287, 234] width 42 height 10
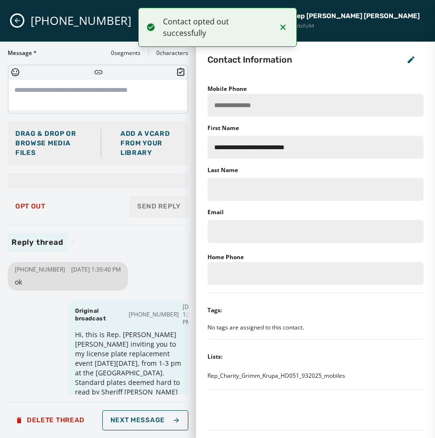
click at [17, 15] on button "Close admin drawer" at bounding box center [16, 20] width 11 height 11
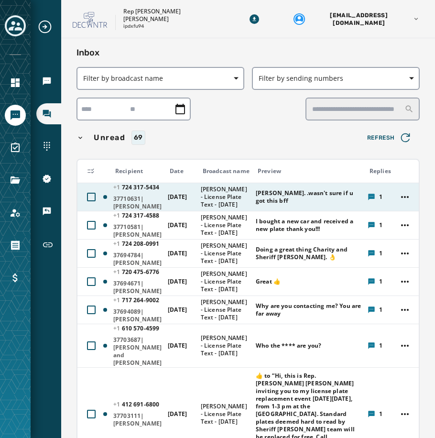
click at [365, 191] on td "1" at bounding box center [377, 196] width 30 height 28
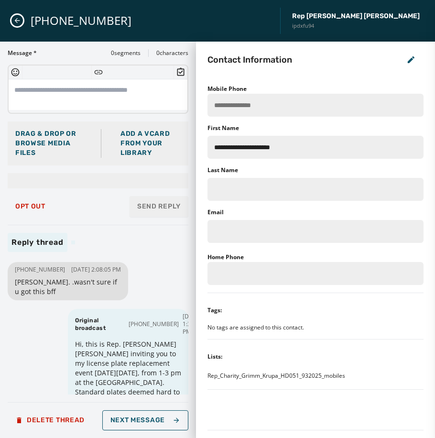
click at [18, 22] on icon "Close admin drawer" at bounding box center [17, 21] width 8 height 8
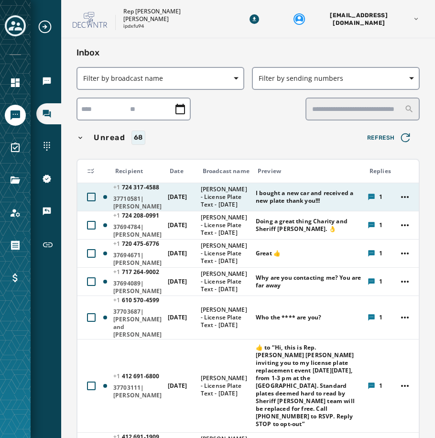
click at [362, 198] on td "1" at bounding box center [377, 196] width 30 height 28
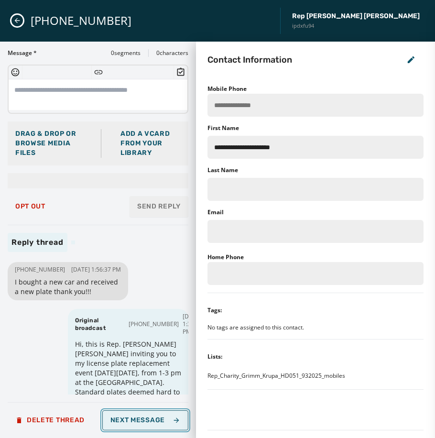
click at [128, 424] on button "Next Message" at bounding box center [145, 420] width 86 height 20
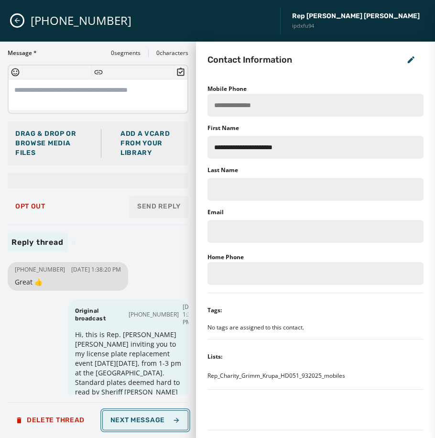
click at [128, 420] on span "Next Message" at bounding box center [145, 420] width 70 height 8
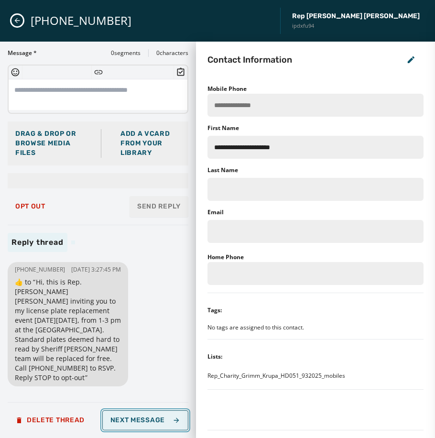
click at [122, 417] on span "Next Message" at bounding box center [145, 420] width 70 height 8
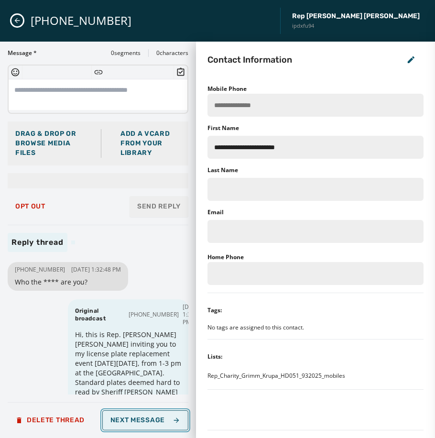
click at [134, 415] on button "Next Message" at bounding box center [145, 420] width 86 height 20
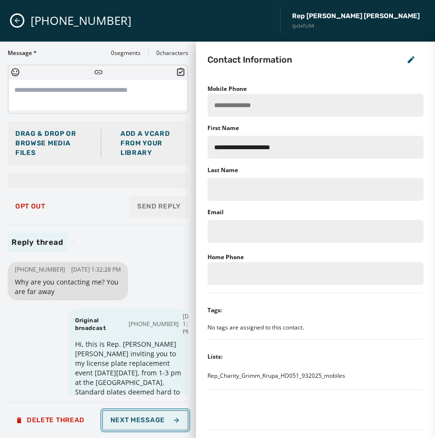
click at [136, 417] on span "Next Message" at bounding box center [145, 420] width 70 height 8
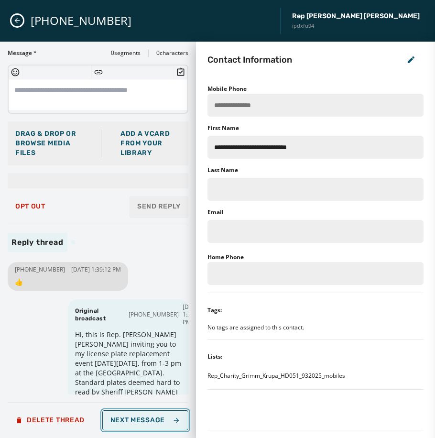
click at [136, 417] on span "Next Message" at bounding box center [145, 420] width 70 height 8
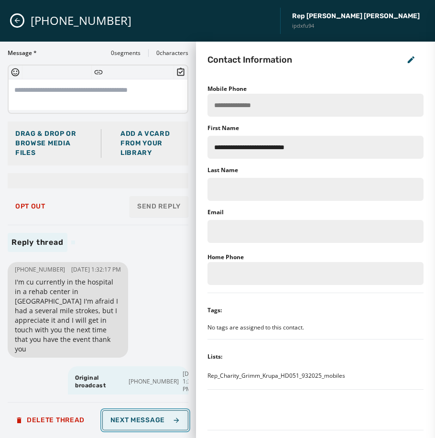
click at [136, 417] on span "Next Message" at bounding box center [145, 420] width 70 height 8
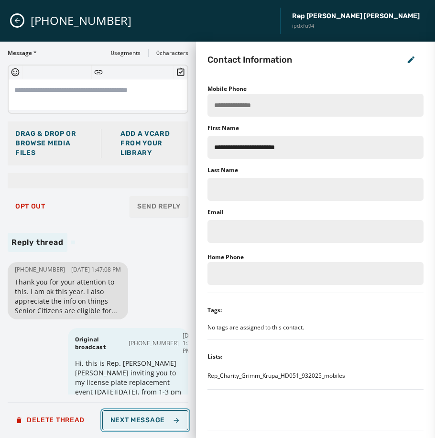
click at [136, 415] on button "Next Message" at bounding box center [145, 420] width 86 height 20
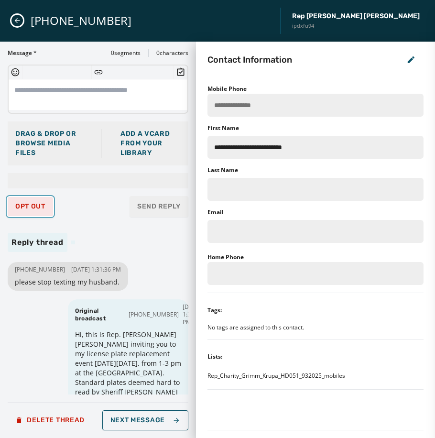
click at [33, 203] on span "Opt Out" at bounding box center [30, 207] width 30 height 8
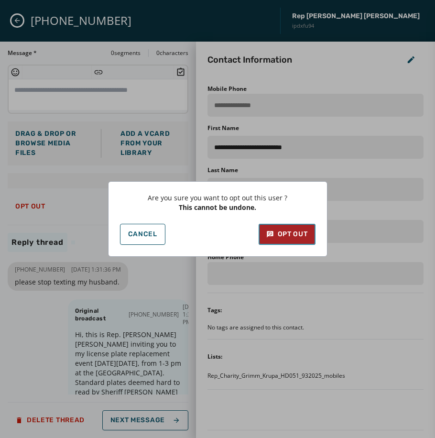
click at [280, 234] on div "Opt Out" at bounding box center [287, 234] width 42 height 10
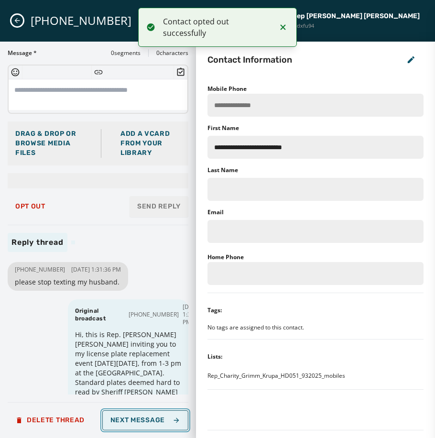
click at [160, 421] on span "Next Message" at bounding box center [145, 420] width 70 height 8
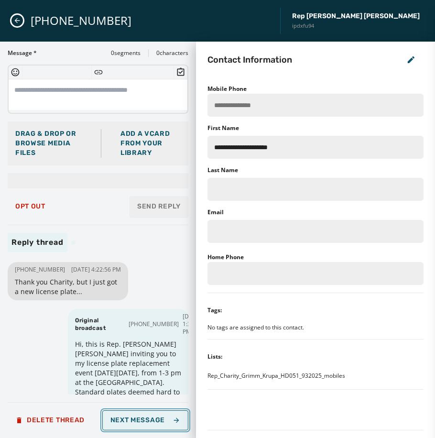
click at [160, 421] on span "Next Message" at bounding box center [145, 420] width 70 height 8
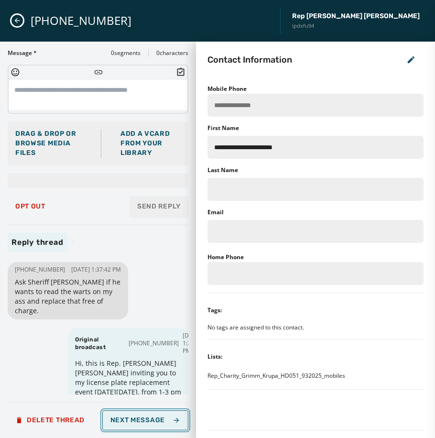
click at [169, 421] on span "Next Message" at bounding box center [145, 420] width 70 height 8
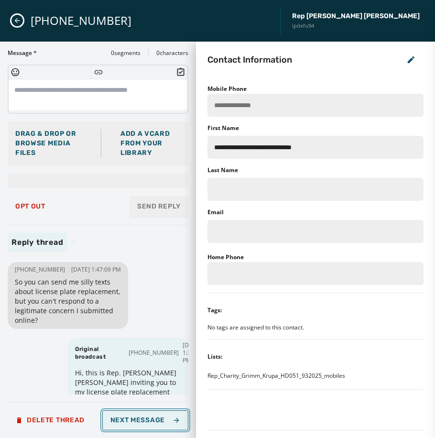
click at [140, 427] on button "Next Message" at bounding box center [145, 420] width 86 height 20
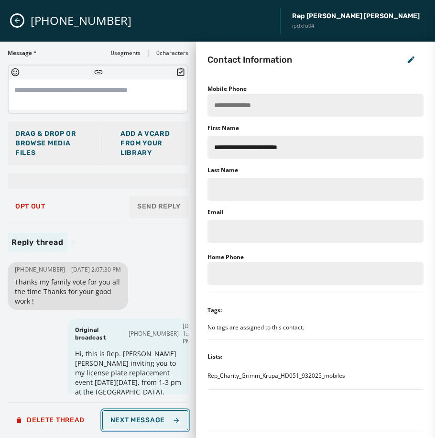
click at [143, 423] on span "Next Message" at bounding box center [145, 420] width 70 height 8
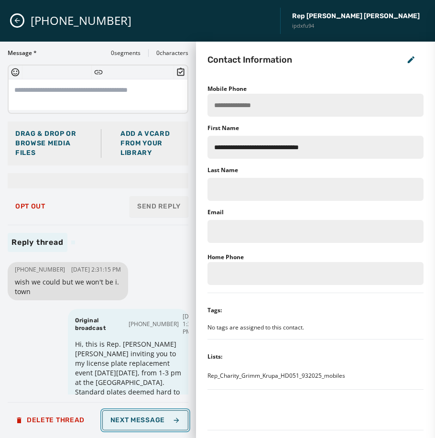
click at [142, 423] on span "Next Message" at bounding box center [145, 420] width 70 height 8
click at [145, 420] on span "Next Message" at bounding box center [145, 420] width 70 height 8
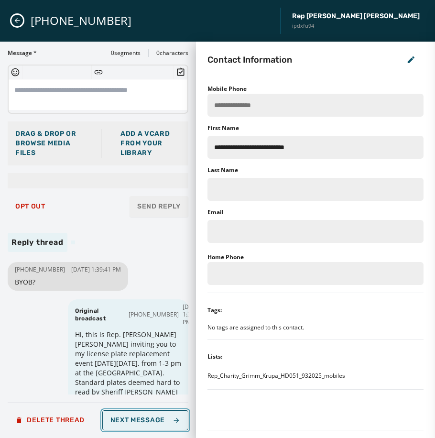
click at [157, 418] on span "Next Message" at bounding box center [145, 420] width 70 height 8
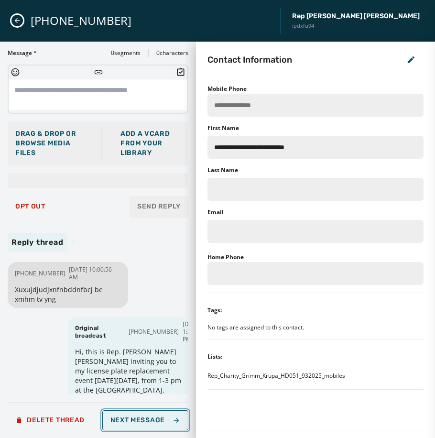
click at [157, 418] on span "Next Message" at bounding box center [145, 420] width 70 height 8
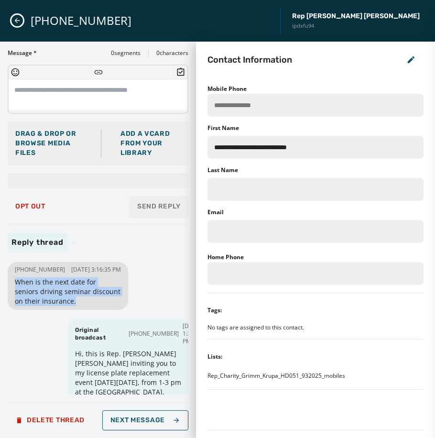
drag, startPoint x: 102, startPoint y: 309, endPoint x: 14, endPoint y: 289, distance: 90.0
click at [14, 289] on div "[PHONE_NUMBER] [DATE] 3:16:35 PM When is the next date for seniors driving semi…" at bounding box center [68, 286] width 120 height 48
copy span "When is the next date for seniors driving seminar discount on their insurance."
click at [168, 417] on span "Next Message" at bounding box center [145, 420] width 70 height 8
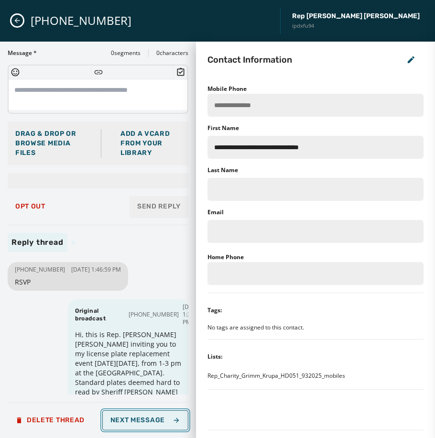
click at [153, 414] on button "Next Message" at bounding box center [145, 420] width 86 height 20
click at [131, 418] on span "Next Message" at bounding box center [145, 420] width 70 height 8
click at [132, 418] on span "Next Message" at bounding box center [145, 420] width 70 height 8
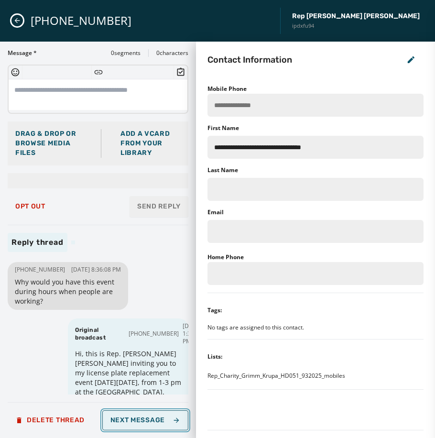
click at [150, 425] on button "Next Message" at bounding box center [145, 420] width 86 height 20
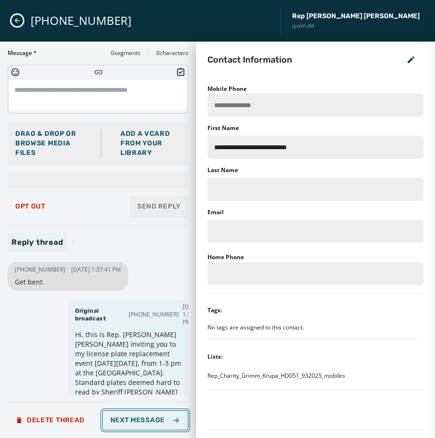
click at [150, 423] on span "Next Message" at bounding box center [145, 420] width 70 height 8
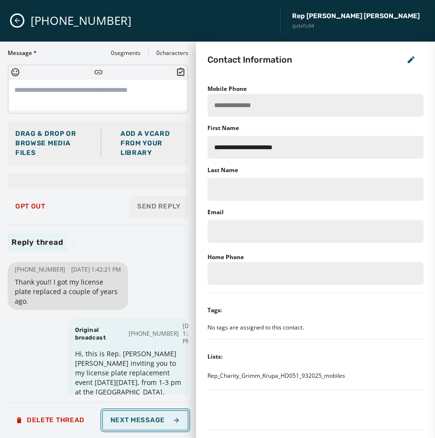
click at [145, 420] on span "Next Message" at bounding box center [145, 420] width 70 height 8
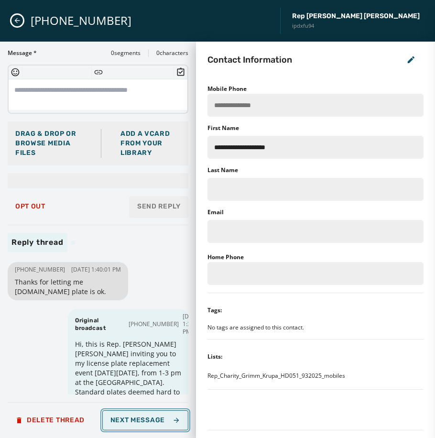
click at [145, 420] on span "Next Message" at bounding box center [145, 420] width 70 height 8
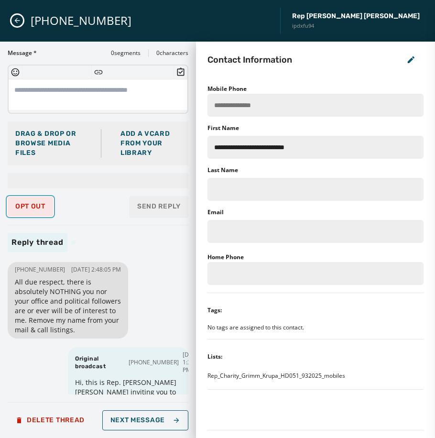
click at [29, 209] on span "Opt Out" at bounding box center [30, 207] width 30 height 8
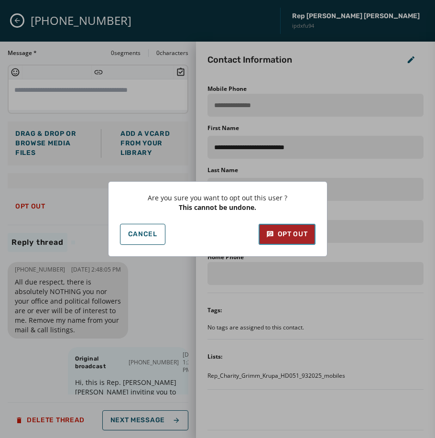
click at [285, 229] on div "Opt Out" at bounding box center [287, 234] width 42 height 10
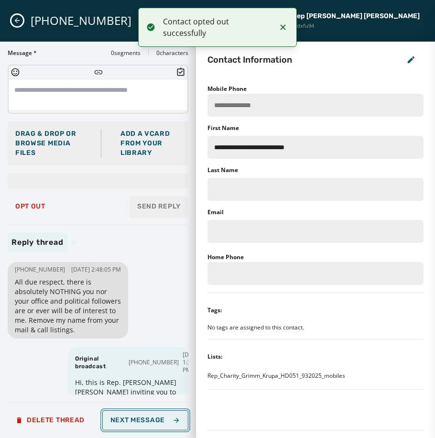
click at [151, 422] on span "Next Message" at bounding box center [145, 420] width 70 height 8
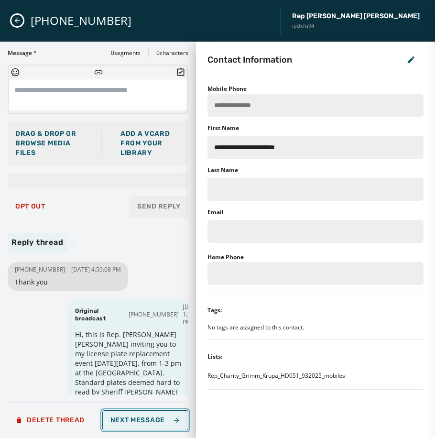
click at [150, 420] on span "Next Message" at bounding box center [145, 420] width 70 height 8
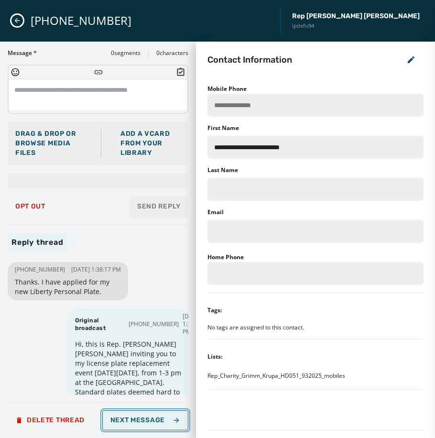
click at [150, 421] on span "Next Message" at bounding box center [145, 420] width 70 height 8
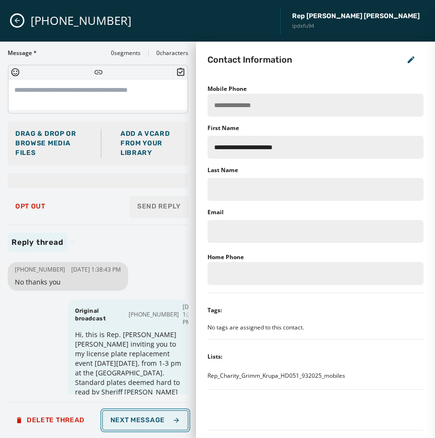
click at [150, 421] on span "Next Message" at bounding box center [145, 420] width 70 height 8
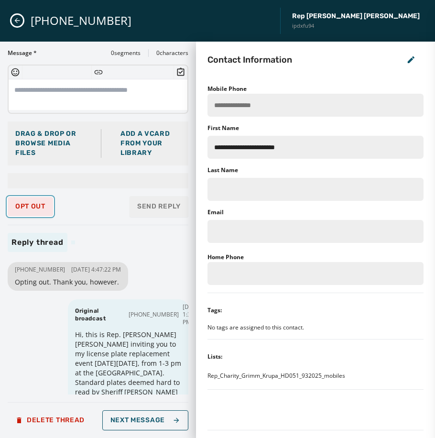
click at [28, 206] on span "Opt Out" at bounding box center [30, 207] width 30 height 8
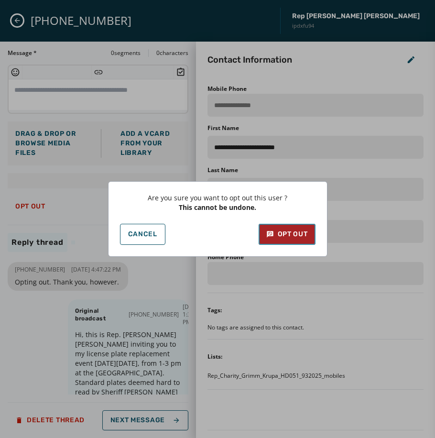
click at [277, 232] on div "Opt Out" at bounding box center [287, 234] width 42 height 10
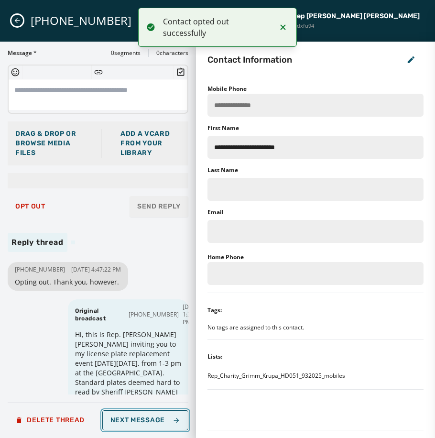
click at [151, 425] on button "Next Message" at bounding box center [145, 420] width 86 height 20
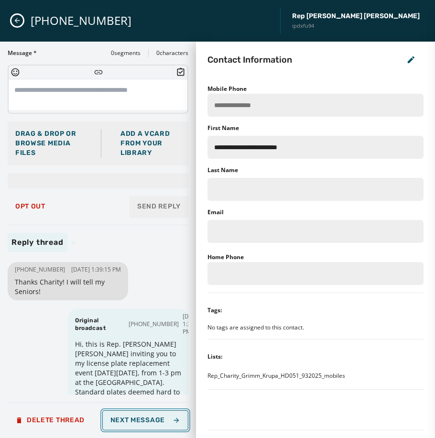
click at [151, 425] on button "Next Message" at bounding box center [145, 420] width 86 height 20
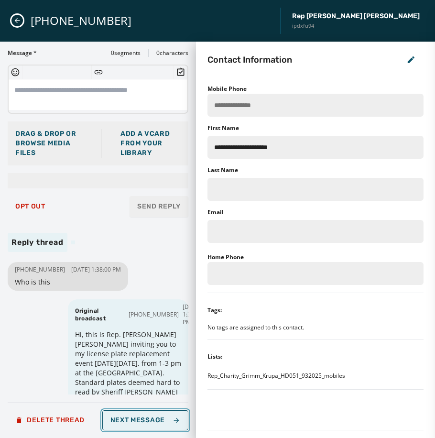
click at [151, 422] on span "Next Message" at bounding box center [145, 420] width 70 height 8
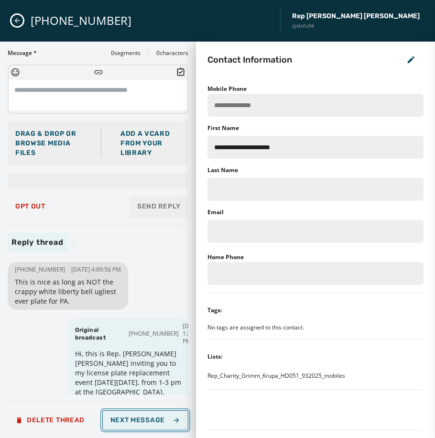
click at [151, 422] on span "Next Message" at bounding box center [145, 420] width 70 height 8
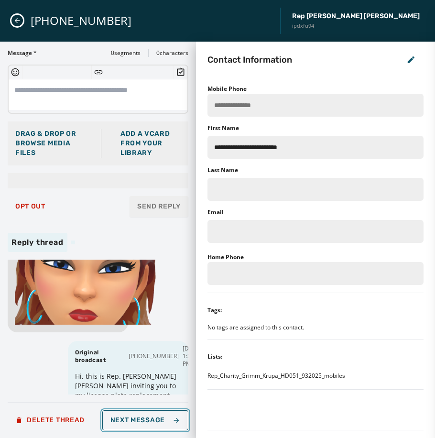
scroll to position [143, 0]
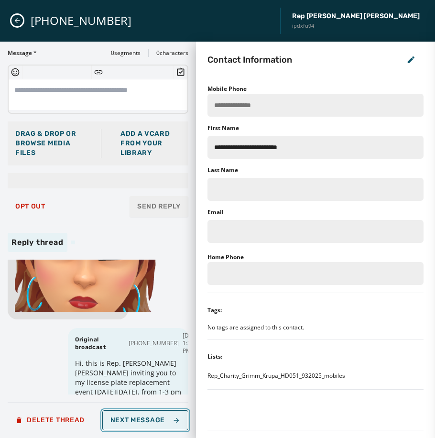
click at [121, 411] on button "Next Message" at bounding box center [145, 420] width 86 height 20
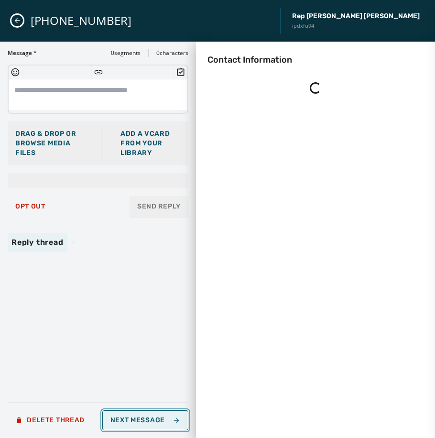
scroll to position [0, 0]
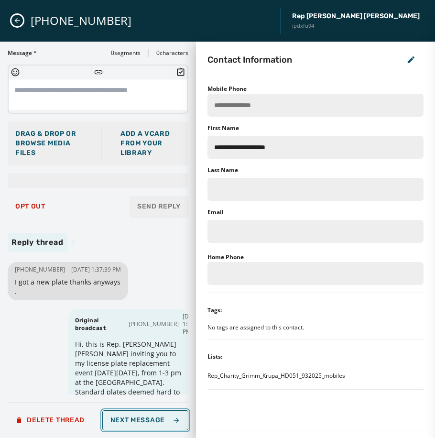
click at [126, 416] on span "Next Message" at bounding box center [145, 420] width 70 height 8
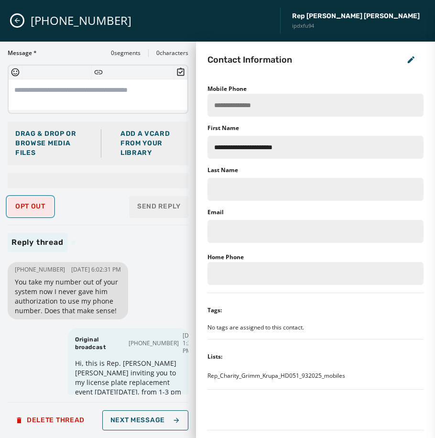
click at [32, 205] on span "Opt Out" at bounding box center [30, 207] width 30 height 8
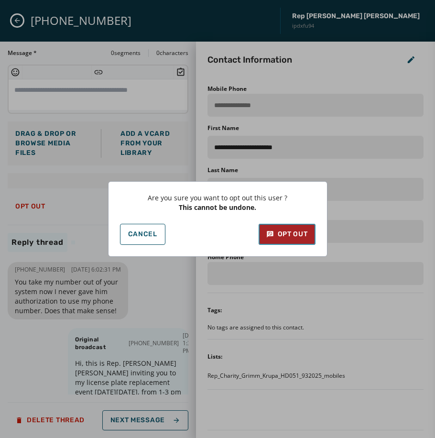
click at [291, 231] on div "Opt Out" at bounding box center [287, 234] width 42 height 10
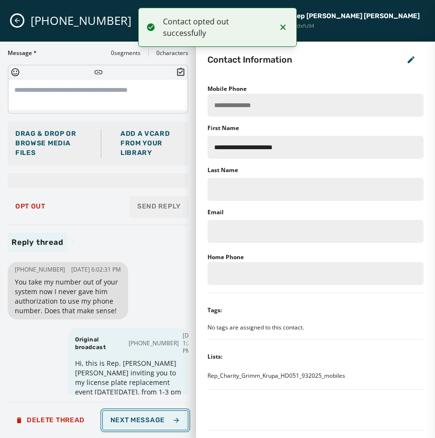
click at [139, 418] on span "Next Message" at bounding box center [145, 420] width 70 height 8
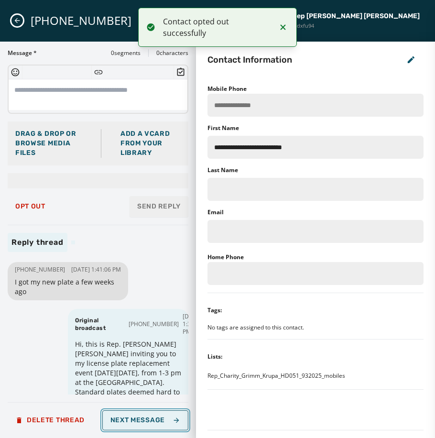
click at [139, 418] on span "Next Message" at bounding box center [145, 420] width 70 height 8
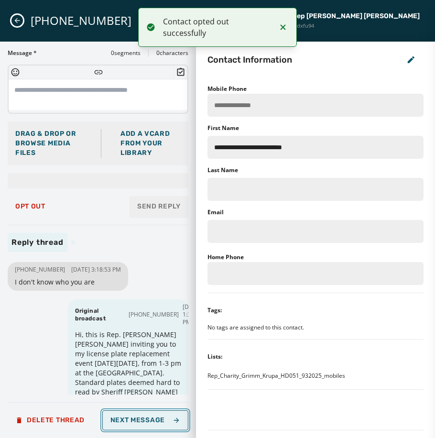
click at [139, 418] on span "Next Message" at bounding box center [145, 420] width 70 height 8
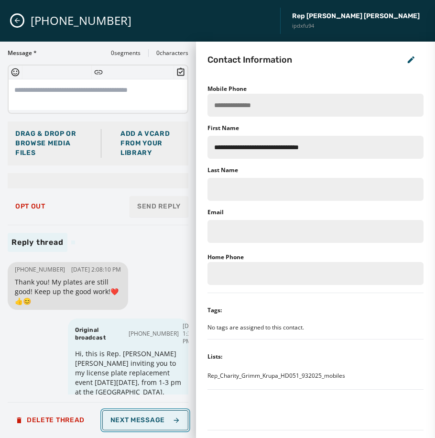
click at [139, 418] on span "Next Message" at bounding box center [145, 420] width 70 height 8
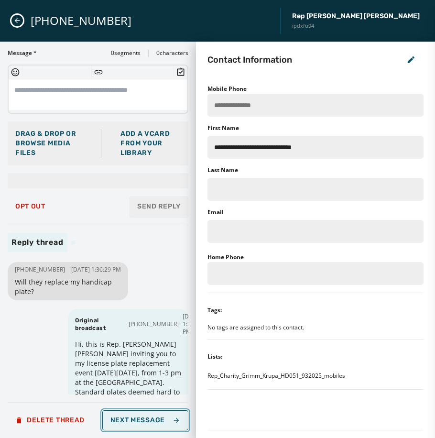
click at [145, 425] on button "Next Message" at bounding box center [145, 420] width 86 height 20
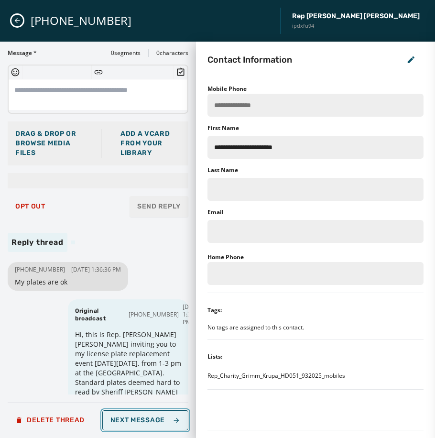
click at [146, 423] on span "Next Message" at bounding box center [145, 420] width 70 height 8
click at [143, 417] on span "Next Message" at bounding box center [145, 420] width 70 height 8
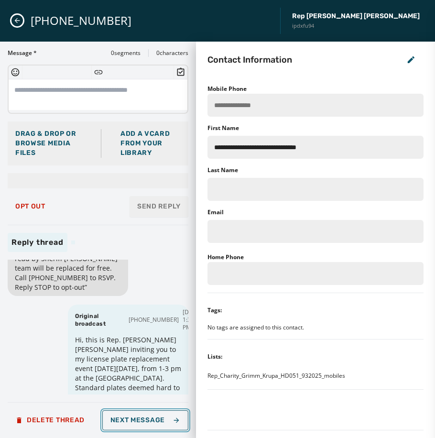
scroll to position [96, 0]
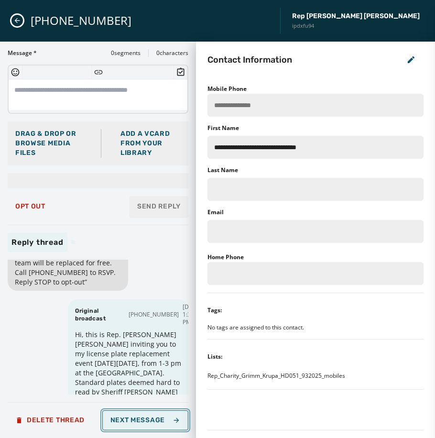
click at [153, 417] on span "Next Message" at bounding box center [145, 420] width 70 height 8
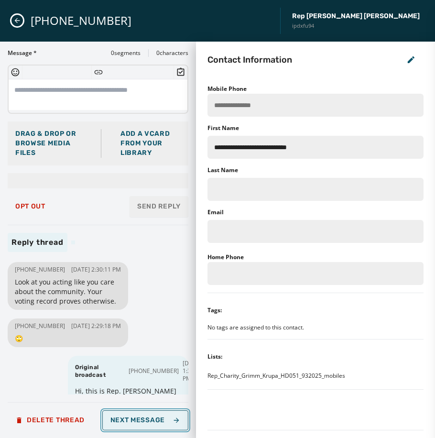
click at [136, 422] on span "Next Message" at bounding box center [145, 420] width 70 height 8
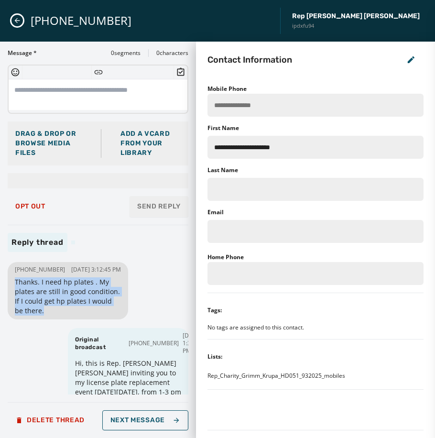
drag, startPoint x: 14, startPoint y: 289, endPoint x: 43, endPoint y: 318, distance: 40.9
click at [43, 318] on div "[PHONE_NUMBER] [DATE] 3:12:45 PM Thanks. I need hp plates . My plates are still…" at bounding box center [68, 290] width 120 height 57
drag, startPoint x: 43, startPoint y: 318, endPoint x: 48, endPoint y: 305, distance: 13.1
copy span "Thanks. I need hp plates . My plates are still in good condition. If I could ge…"
click at [134, 311] on div "[PHONE_NUMBER] [DATE] 3:12:45 PM Thanks. I need hp plates . My plates are still…" at bounding box center [98, 326] width 181 height 135
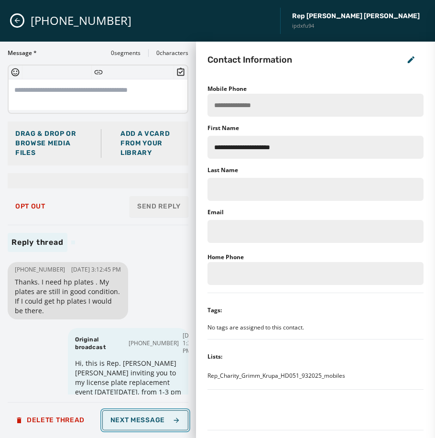
click at [150, 415] on button "Next Message" at bounding box center [145, 420] width 86 height 20
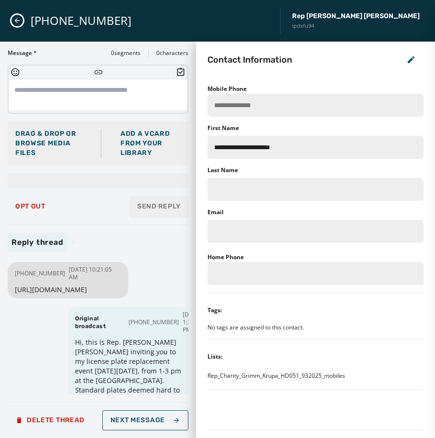
drag, startPoint x: 92, startPoint y: 299, endPoint x: 14, endPoint y: 288, distance: 78.6
click at [14, 288] on div "[PHONE_NUMBER] [DATE] 10:21:05 AM [URL][DOMAIN_NAME]" at bounding box center [68, 280] width 120 height 36
drag, startPoint x: 14, startPoint y: 288, endPoint x: 36, endPoint y: 289, distance: 22.5
copy span "[URL][DOMAIN_NAME]"
click at [134, 291] on div "[PHONE_NUMBER] [DATE] 10:21:05 AM [URL][DOMAIN_NAME] Original broadcast [PHONE_…" at bounding box center [98, 326] width 181 height 135
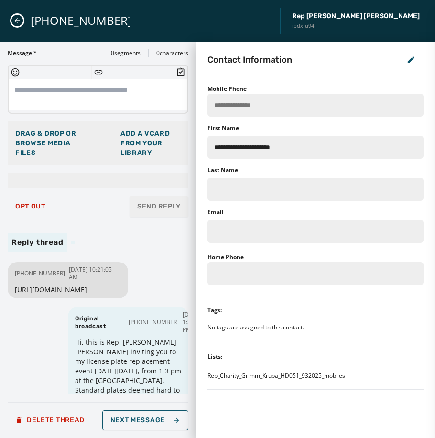
click at [134, 295] on div "[PHONE_NUMBER] [DATE] 10:21:05 AM [URL][DOMAIN_NAME] Original broadcast [PHONE_…" at bounding box center [98, 326] width 181 height 135
click at [150, 421] on span "Next Message" at bounding box center [145, 420] width 70 height 8
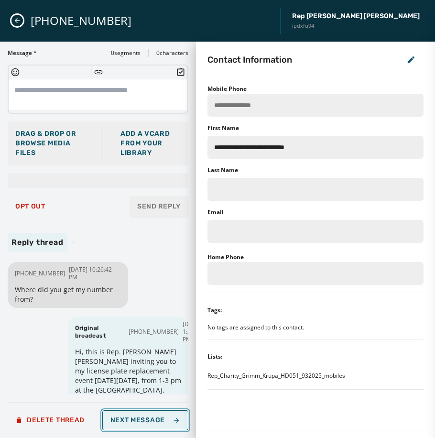
click at [148, 422] on span "Next Message" at bounding box center [145, 420] width 70 height 8
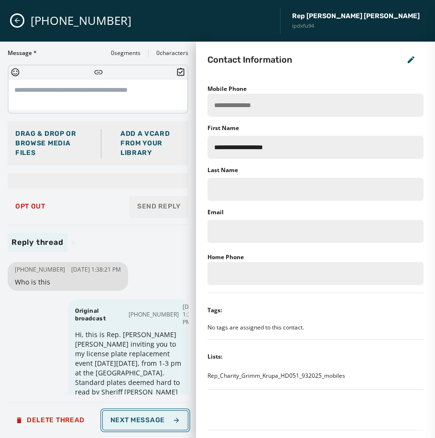
click at [148, 422] on span "Next Message" at bounding box center [145, 420] width 70 height 8
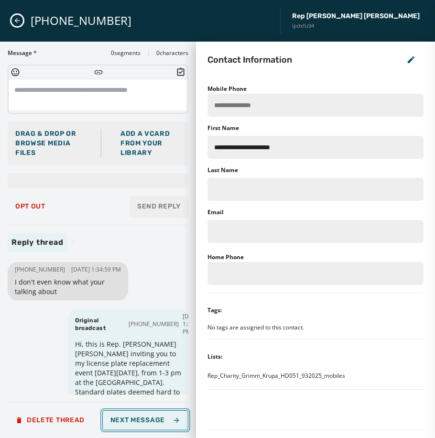
click at [148, 422] on span "Next Message" at bounding box center [145, 420] width 70 height 8
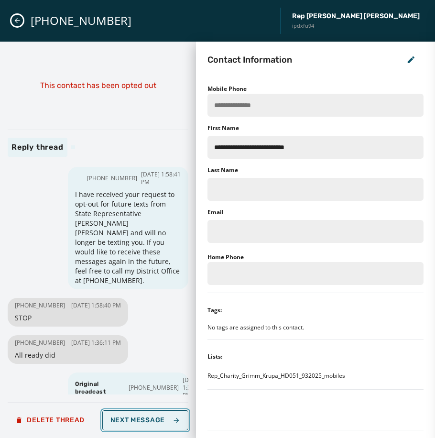
click at [140, 416] on span "Next Message" at bounding box center [145, 420] width 70 height 8
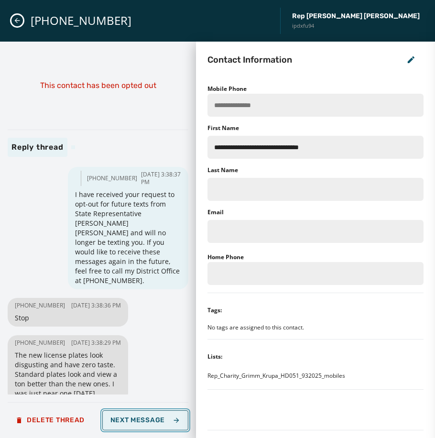
click at [147, 423] on span "Next Message" at bounding box center [145, 420] width 70 height 8
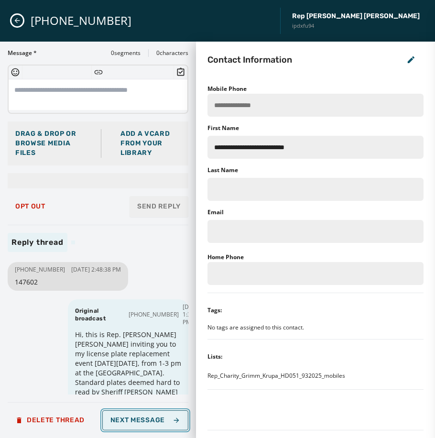
click at [143, 425] on button "Next Message" at bounding box center [145, 420] width 86 height 20
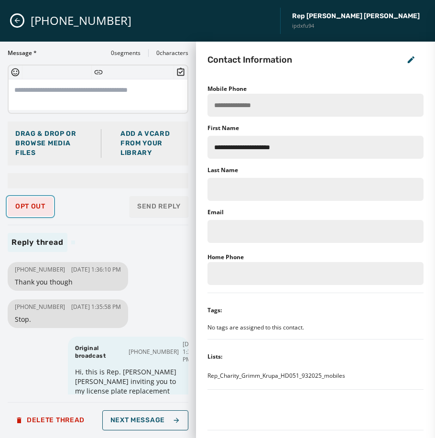
click at [29, 206] on span "Opt Out" at bounding box center [30, 207] width 30 height 8
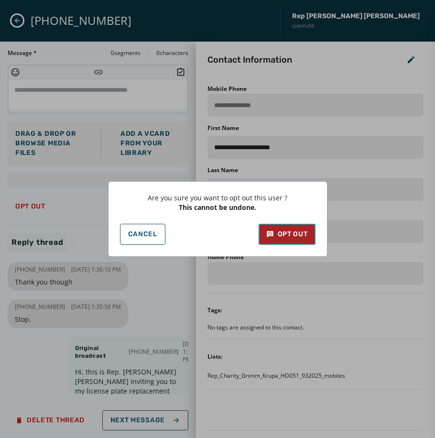
click at [268, 232] on icon at bounding box center [270, 234] width 6 height 6
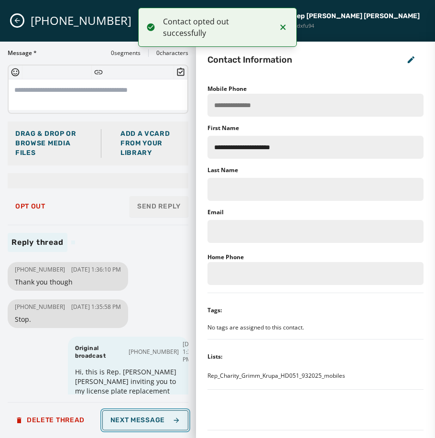
click at [156, 418] on span "Next Message" at bounding box center [145, 420] width 70 height 8
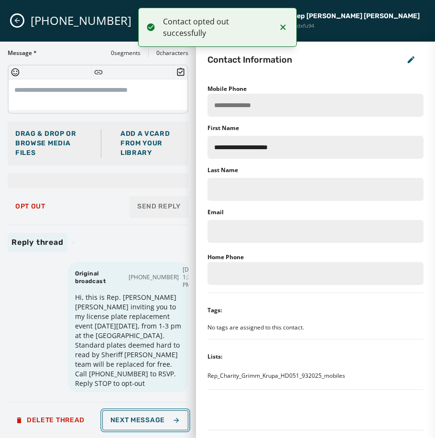
scroll to position [53, 0]
click at [140, 416] on span "Next Message" at bounding box center [145, 420] width 70 height 8
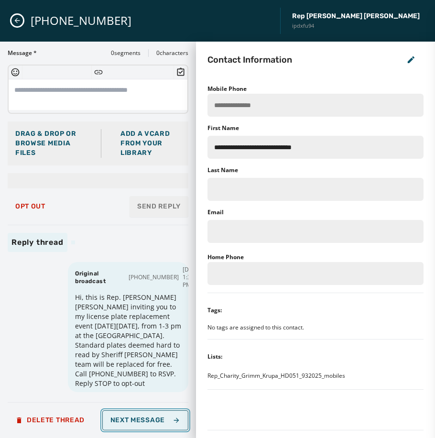
click at [144, 417] on span "Next Message" at bounding box center [145, 420] width 70 height 8
click at [137, 417] on span "Next Message" at bounding box center [145, 420] width 70 height 8
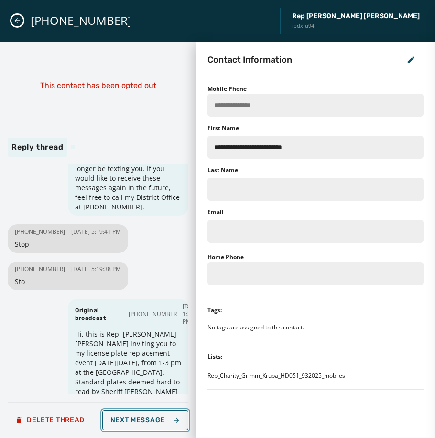
scroll to position [0, 0]
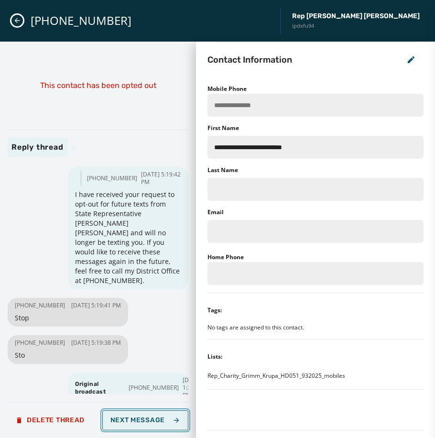
click at [147, 423] on span "Next Message" at bounding box center [145, 420] width 70 height 8
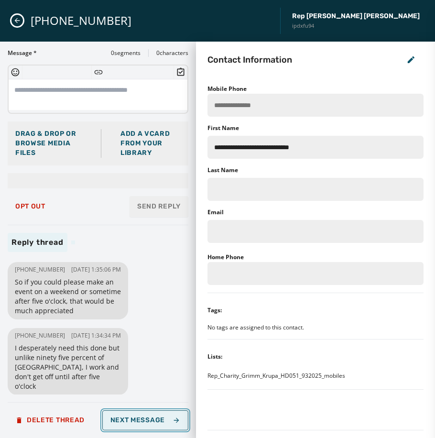
click at [127, 412] on button "Next Message" at bounding box center [145, 420] width 86 height 20
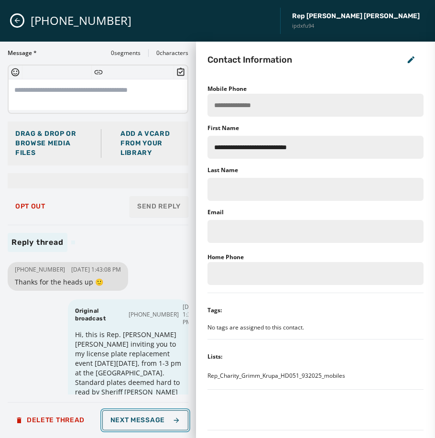
scroll to position [53, 0]
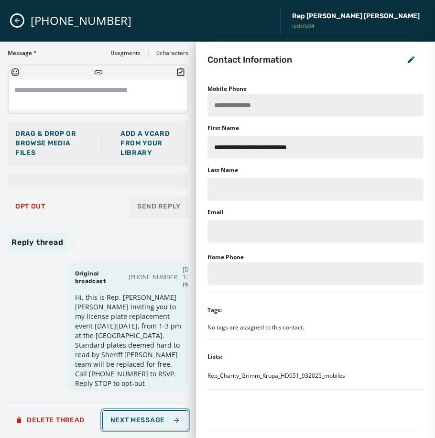
click at [119, 410] on button "Next Message" at bounding box center [145, 420] width 86 height 20
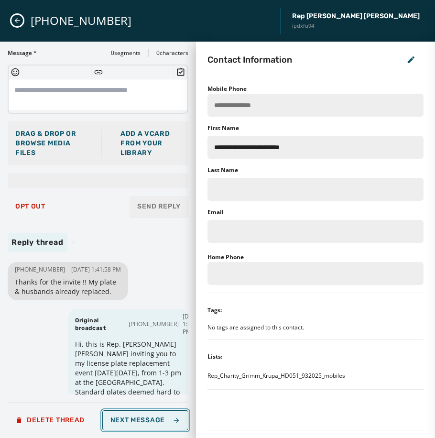
click at [131, 418] on span "Next Message" at bounding box center [145, 420] width 70 height 8
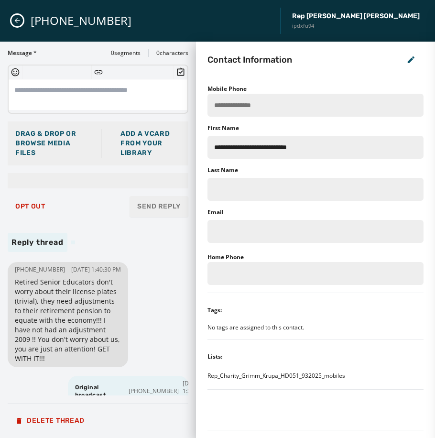
click at [20, 14] on div "[PHONE_NUMBER] Rep [PERSON_NAME] [PERSON_NAME] ipdxfu94" at bounding box center [217, 21] width 435 height 42
click at [17, 18] on icon "Close admin drawer" at bounding box center [17, 20] width 5 height 5
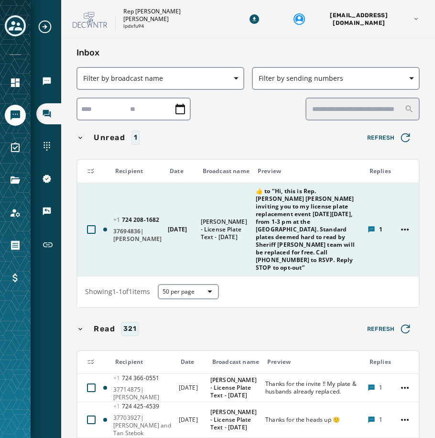
click at [379, 225] on span "1" at bounding box center [380, 229] width 3 height 8
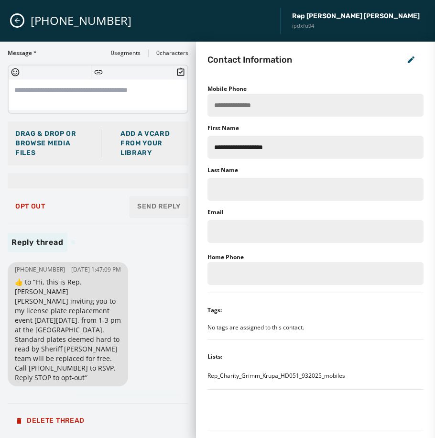
click at [14, 22] on icon "Close admin drawer" at bounding box center [17, 21] width 8 height 8
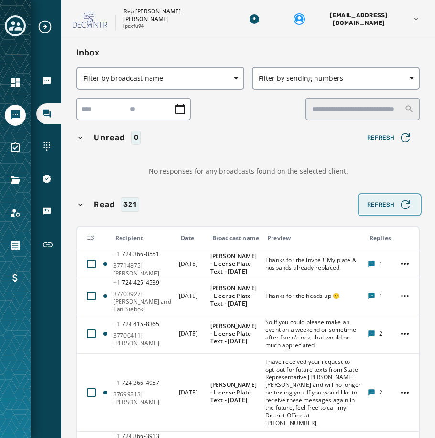
click at [398, 206] on icon "button" at bounding box center [404, 204] width 13 height 13
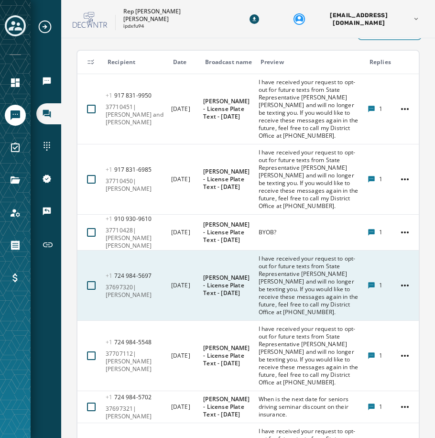
scroll to position [191, 0]
